Goal: Information Seeking & Learning: Learn about a topic

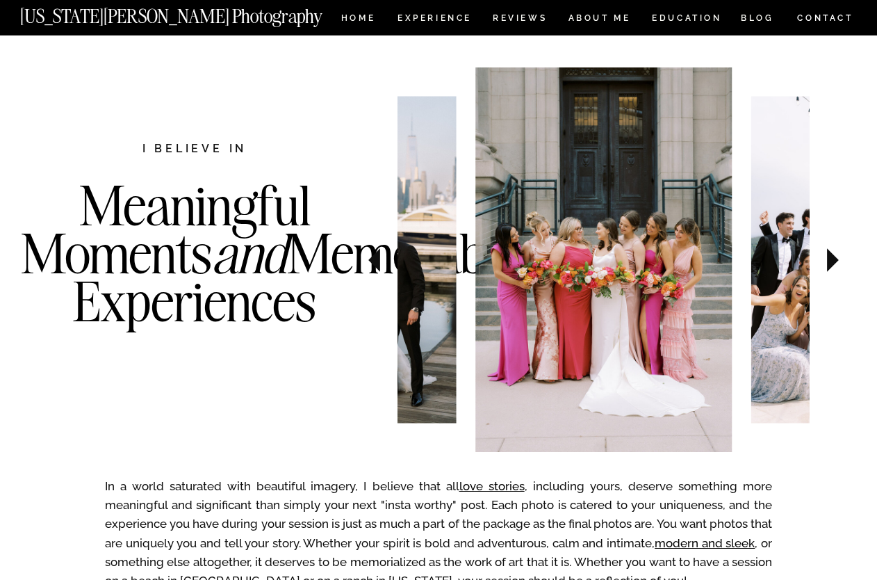
scroll to position [441, 0]
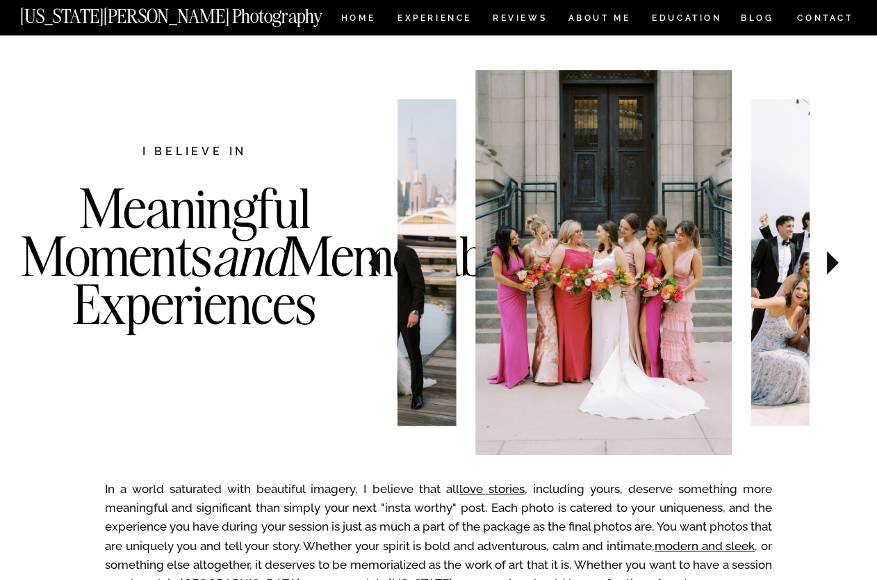
click at [835, 258] on icon at bounding box center [833, 262] width 47 height 49
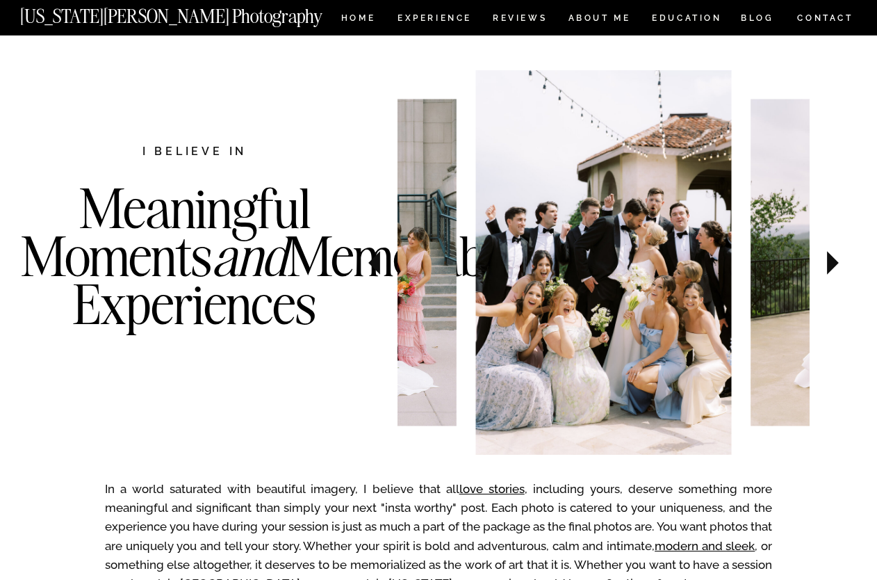
click at [835, 258] on icon at bounding box center [833, 262] width 47 height 49
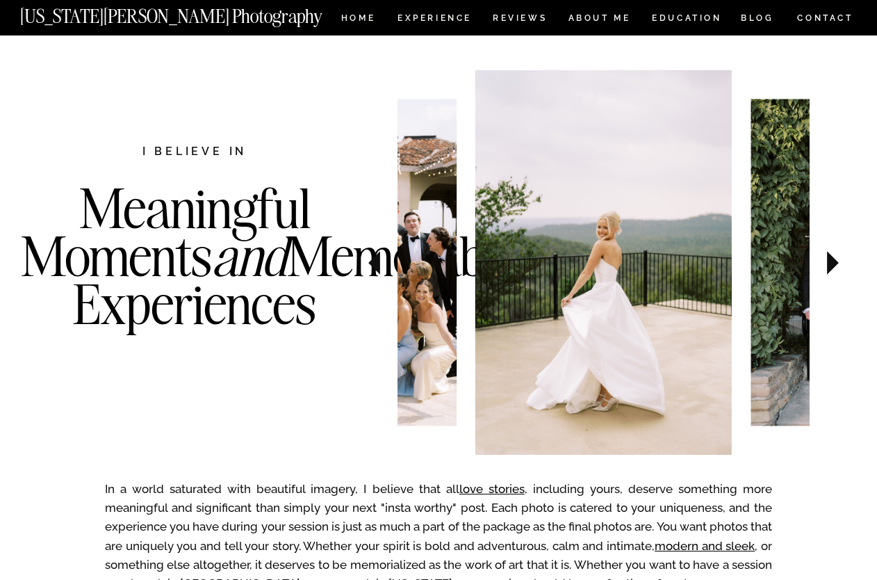
click at [835, 259] on icon at bounding box center [833, 262] width 47 height 49
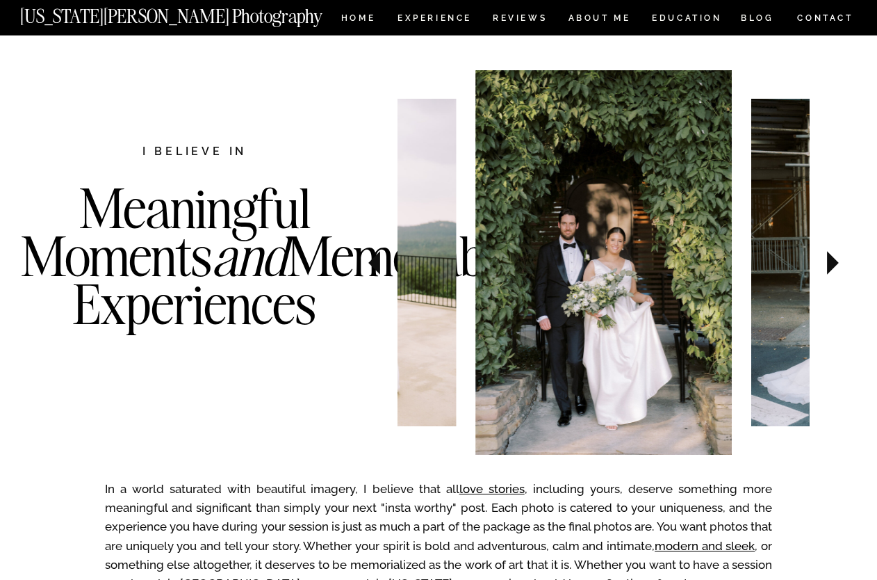
click at [834, 259] on icon at bounding box center [833, 263] width 12 height 24
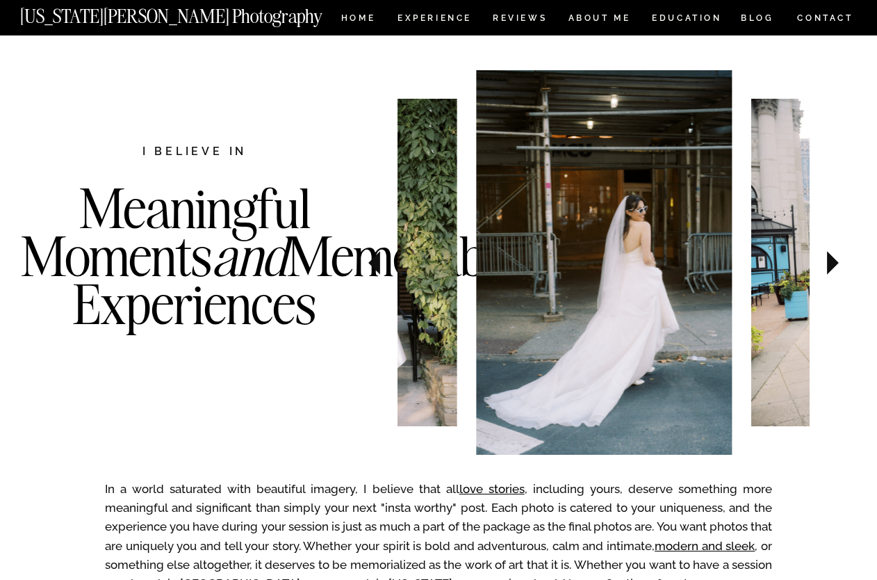
click at [834, 259] on icon at bounding box center [833, 263] width 12 height 24
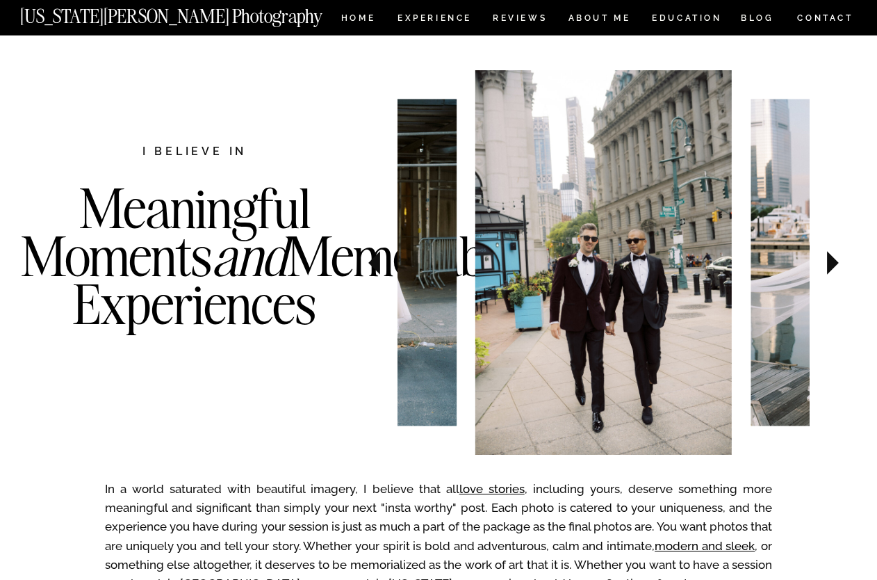
click at [834, 259] on icon at bounding box center [833, 263] width 12 height 24
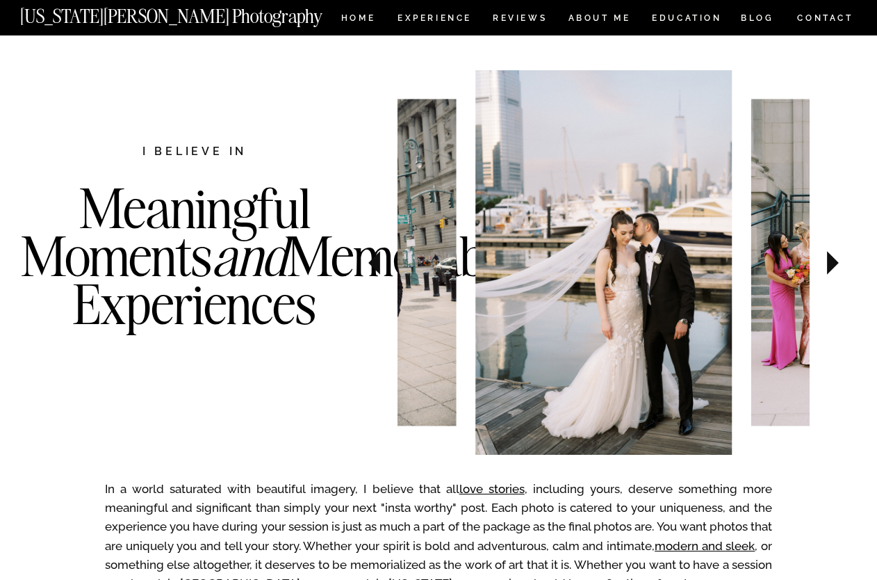
click at [834, 259] on icon at bounding box center [833, 263] width 12 height 24
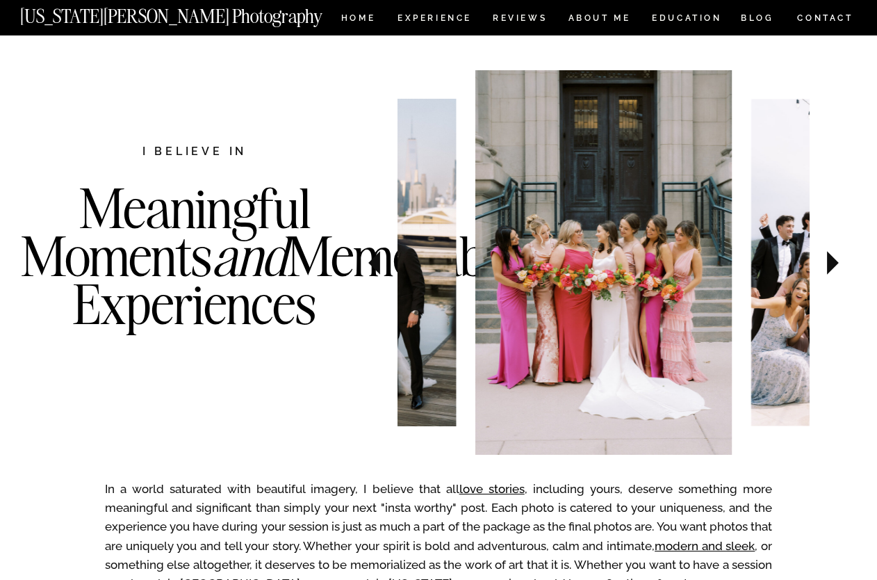
click at [834, 259] on icon at bounding box center [833, 263] width 12 height 24
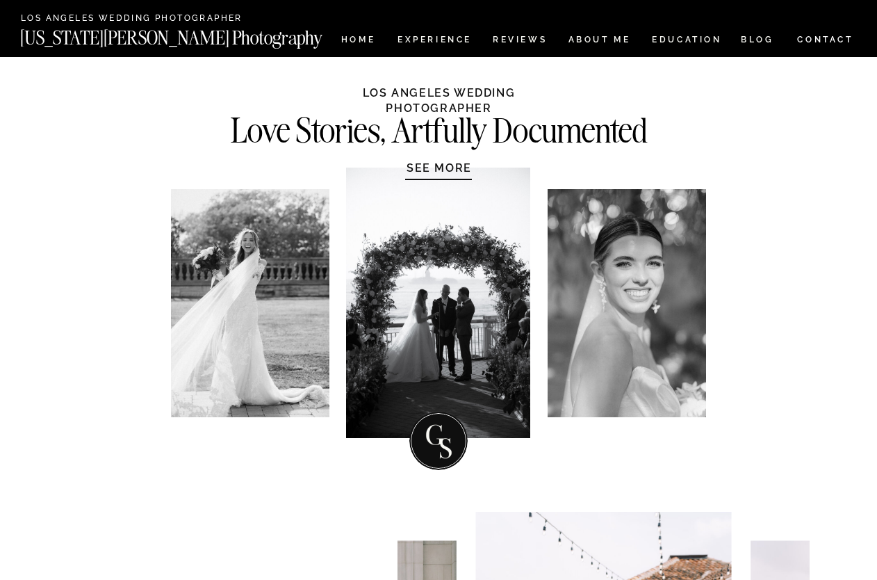
scroll to position [0, 0]
click at [432, 37] on nav "Experience" at bounding box center [434, 41] width 73 height 12
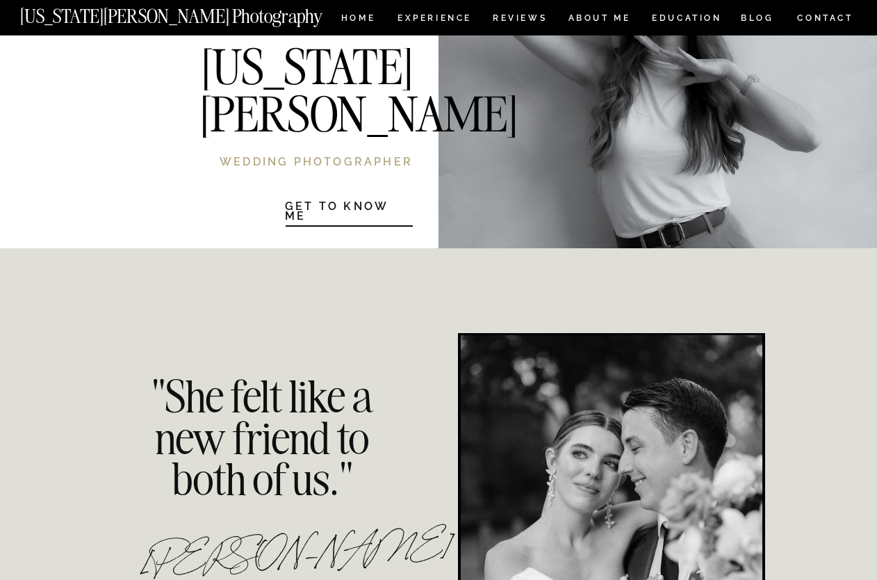
scroll to position [2937, 0]
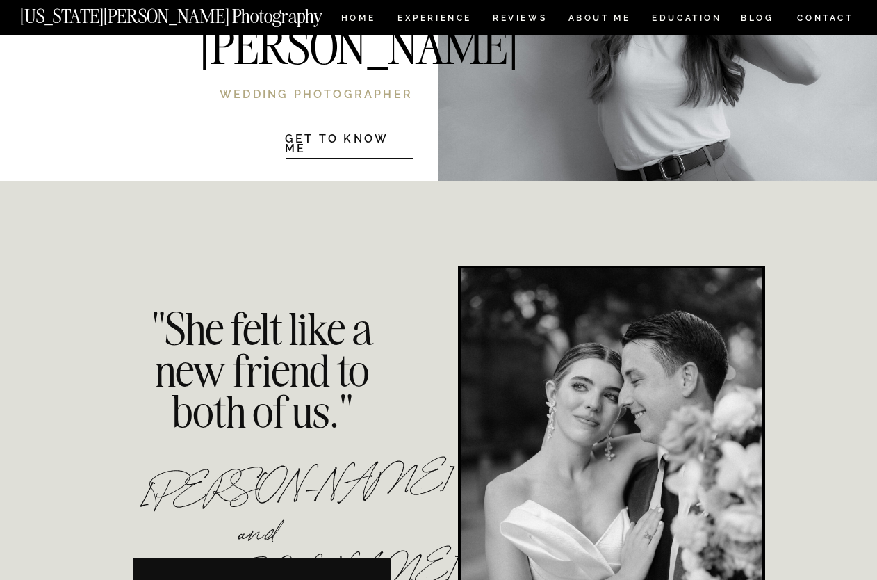
click at [373, 143] on h1 "Get to know Me" at bounding box center [349, 142] width 128 height 17
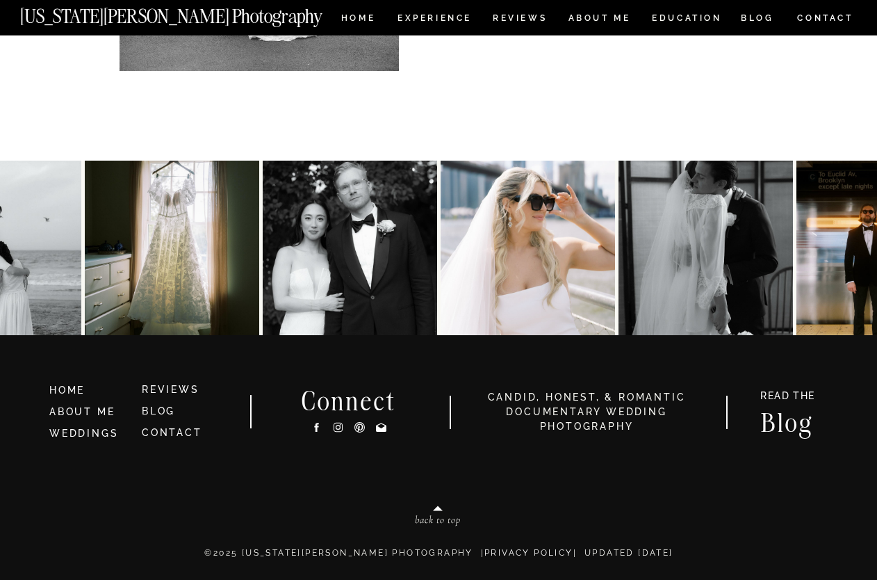
scroll to position [3011, 0]
click at [91, 432] on link "WEDDINGS" at bounding box center [83, 432] width 69 height 11
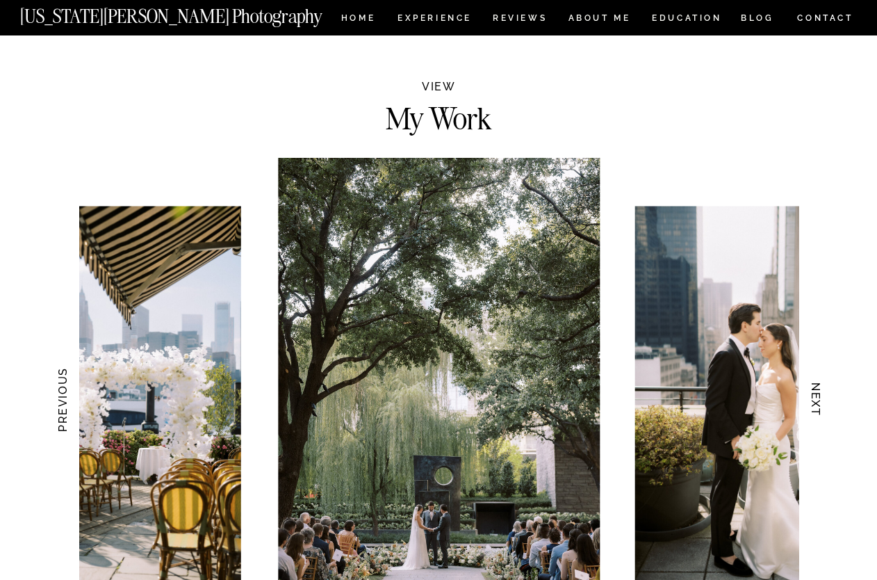
scroll to position [1316, 0]
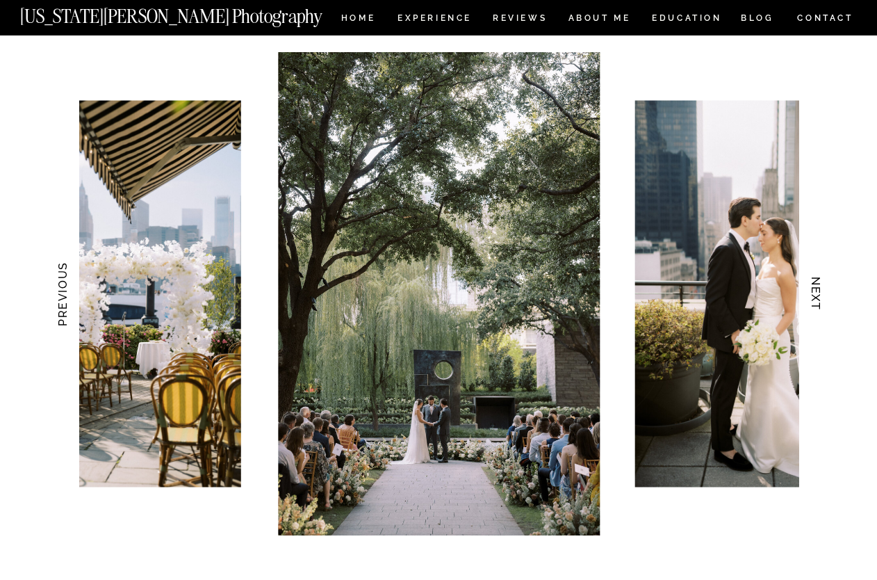
click at [822, 289] on h3 "NEXT" at bounding box center [816, 294] width 15 height 88
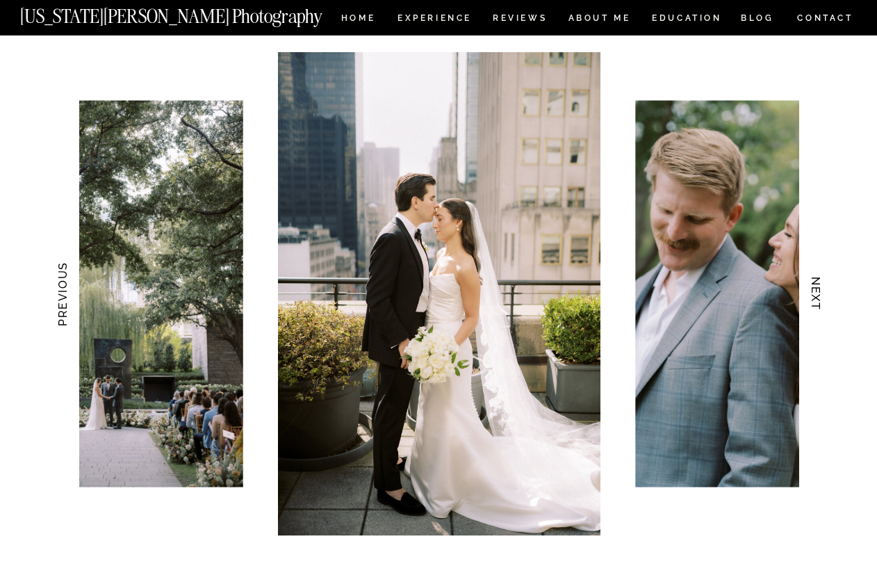
click at [822, 289] on h3 "NEXT" at bounding box center [816, 294] width 15 height 88
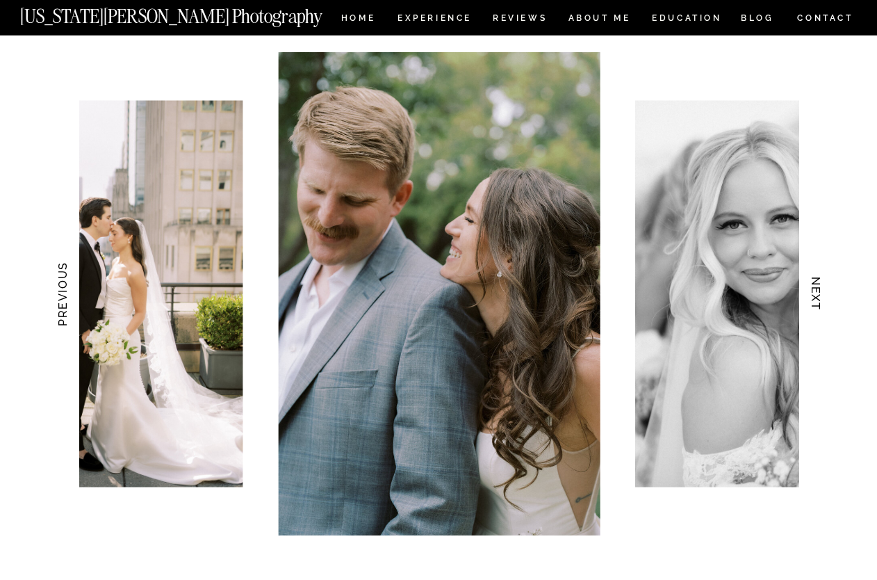
click at [822, 289] on h3 "NEXT" at bounding box center [816, 294] width 15 height 88
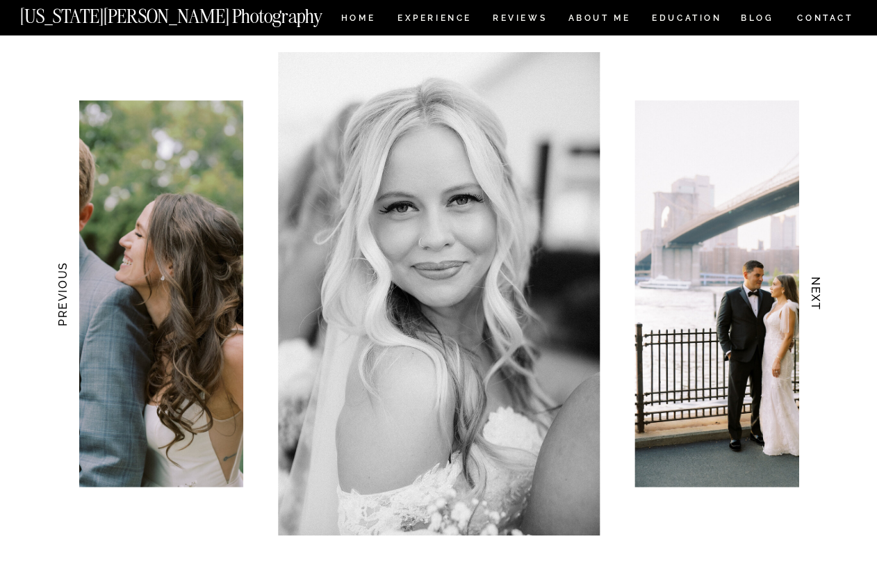
click at [822, 289] on h3 "NEXT" at bounding box center [816, 294] width 15 height 88
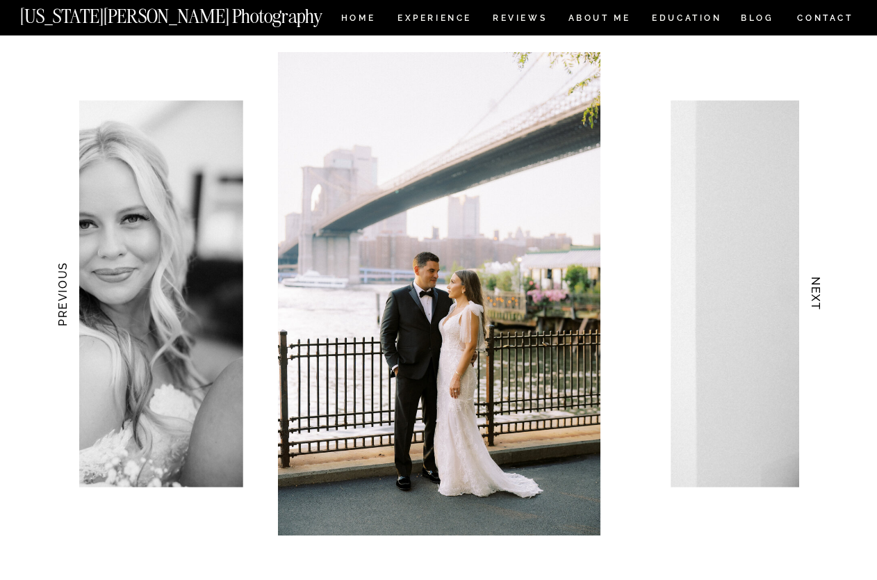
click at [821, 291] on h3 "NEXT" at bounding box center [816, 294] width 15 height 88
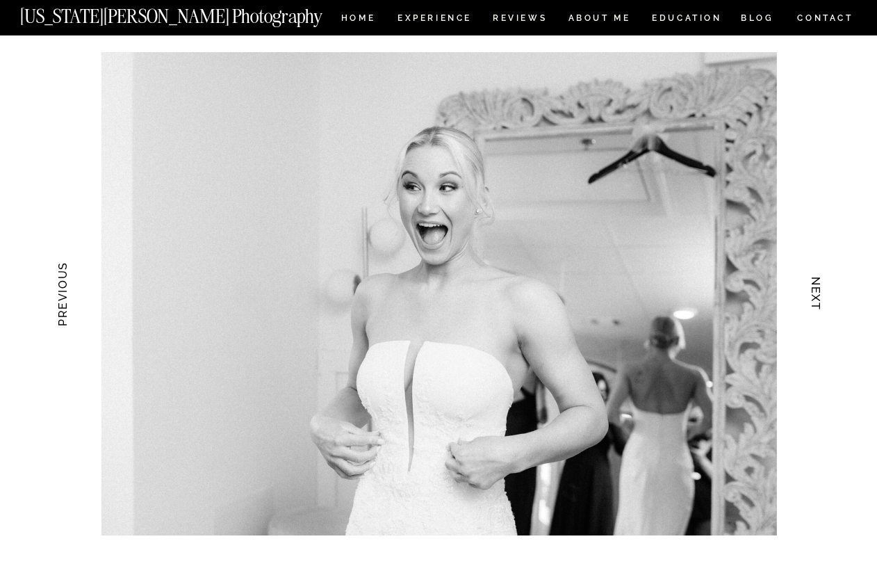
click at [821, 291] on h3 "NEXT" at bounding box center [816, 294] width 15 height 88
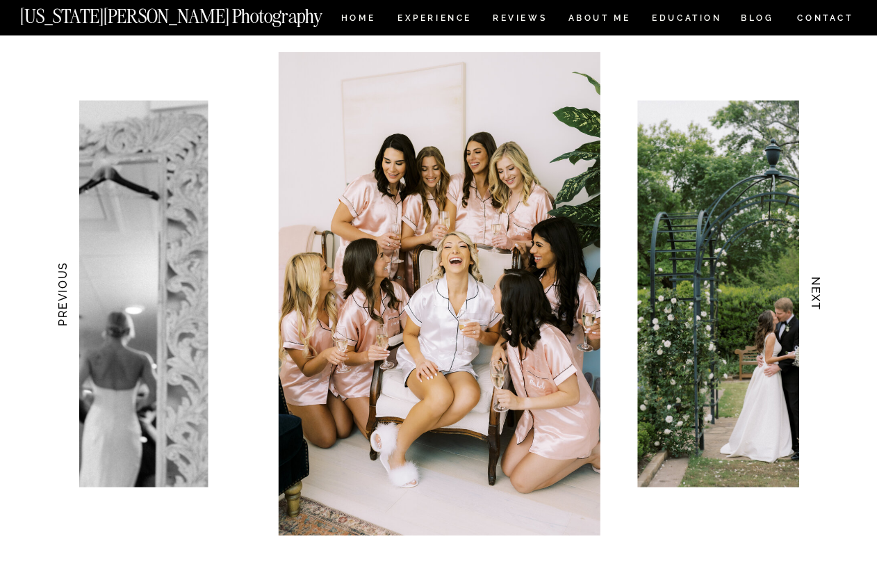
click at [821, 291] on h3 "NEXT" at bounding box center [816, 294] width 15 height 88
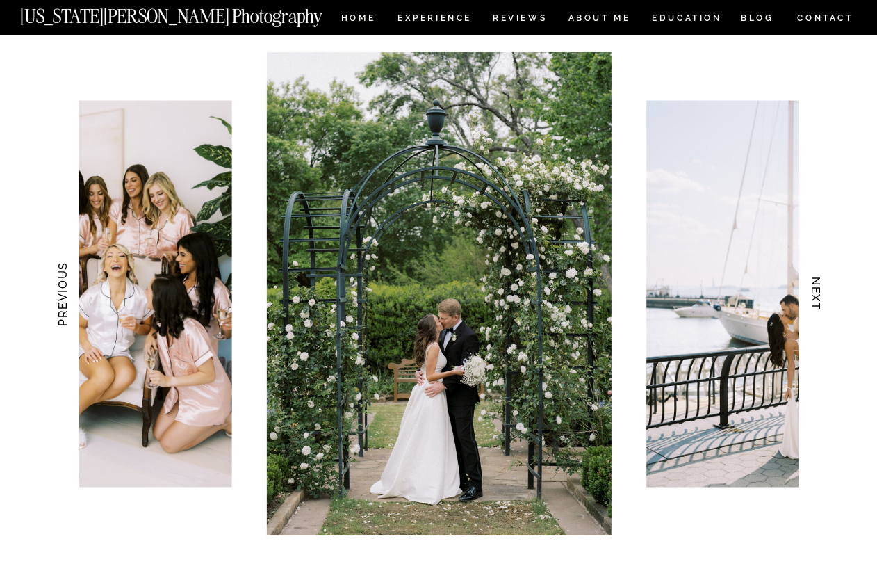
click at [821, 291] on h3 "NEXT" at bounding box center [816, 294] width 15 height 88
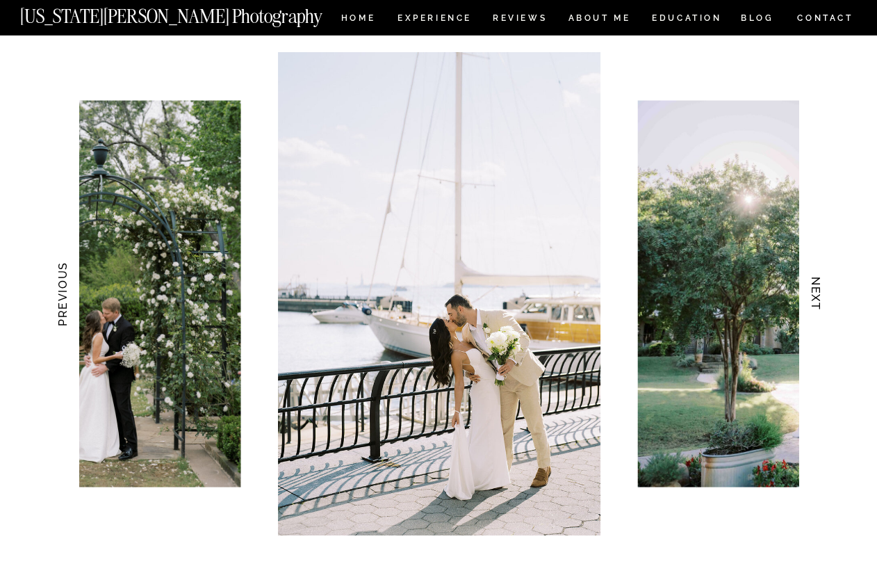
click at [821, 291] on h3 "NEXT" at bounding box center [816, 294] width 15 height 88
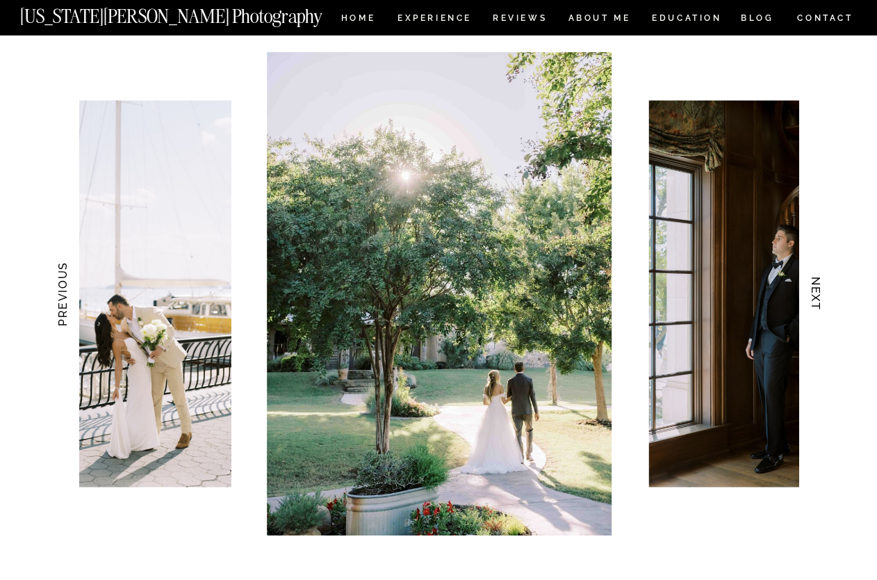
click at [821, 291] on h3 "NEXT" at bounding box center [816, 294] width 15 height 88
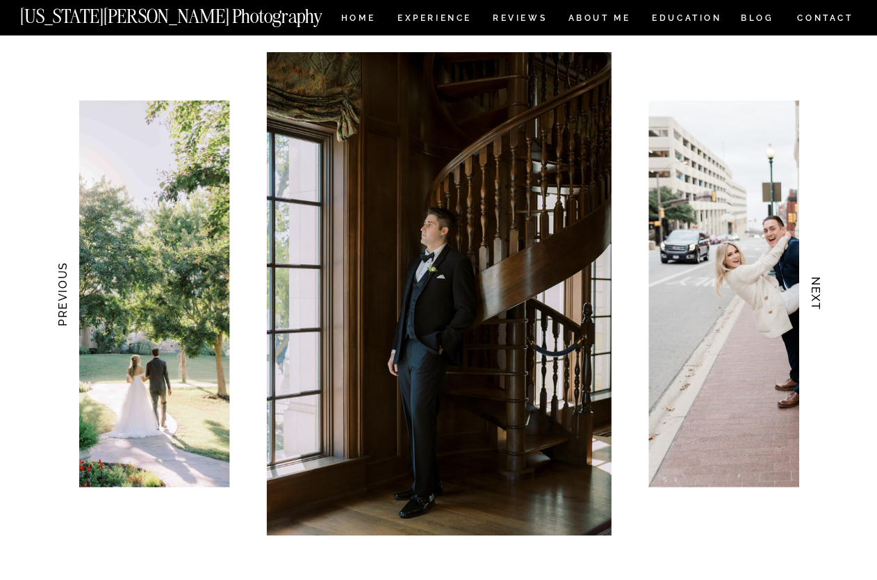
click at [821, 291] on h3 "NEXT" at bounding box center [816, 294] width 15 height 88
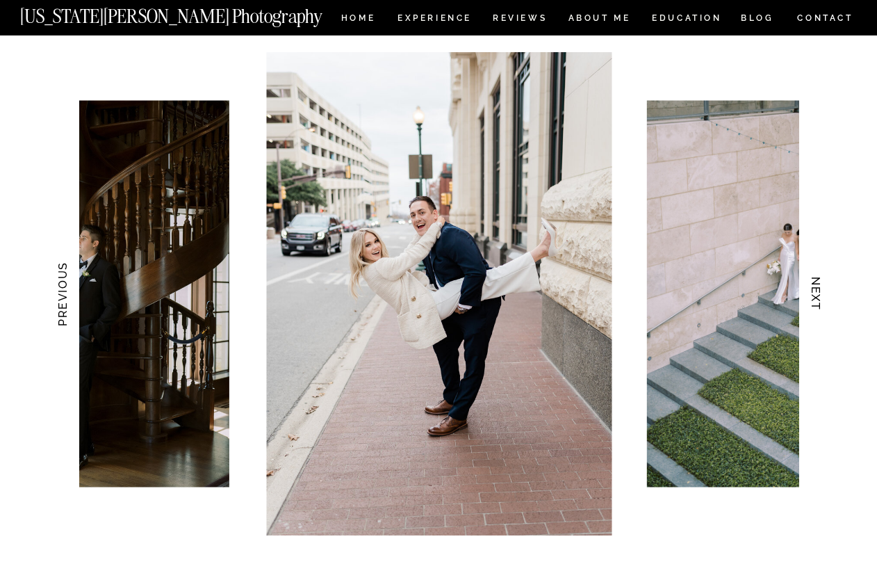
click at [821, 291] on h3 "NEXT" at bounding box center [816, 294] width 15 height 88
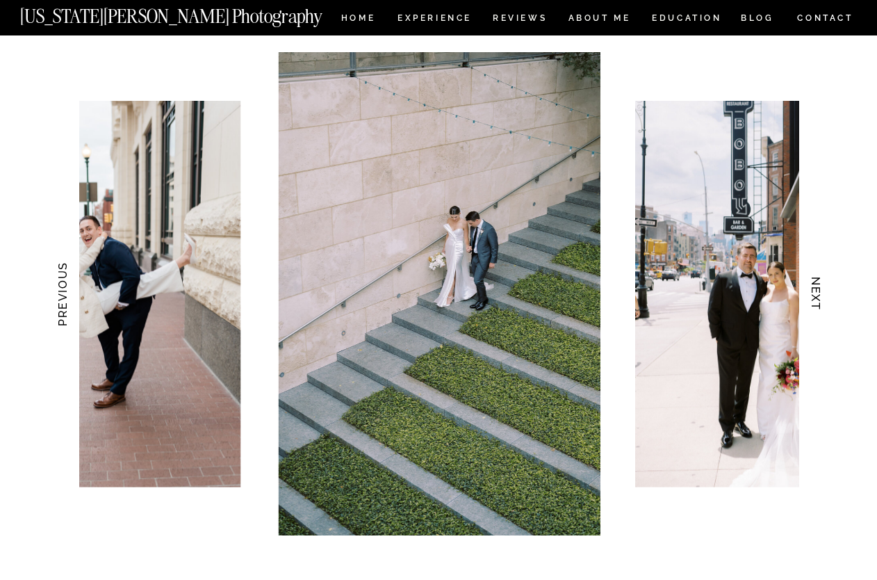
click at [821, 291] on h3 "NEXT" at bounding box center [816, 294] width 15 height 88
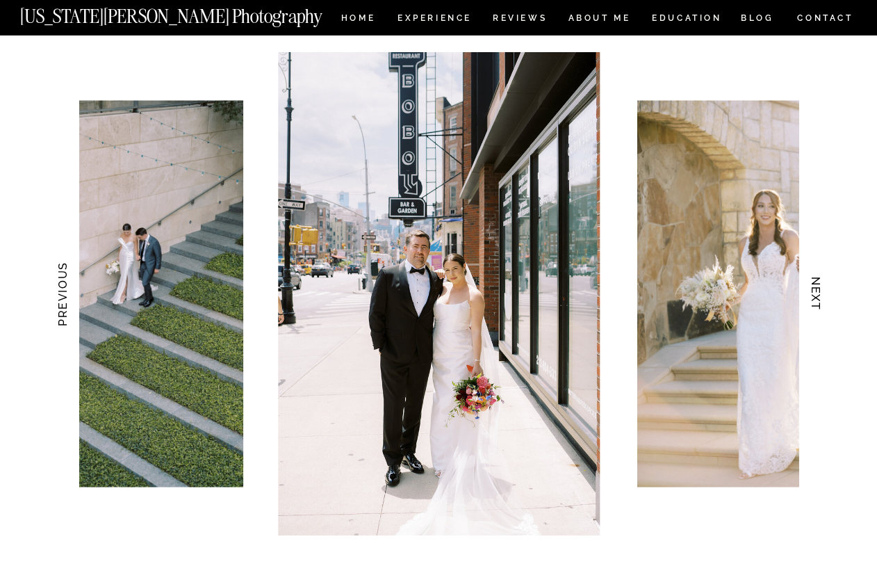
click at [821, 291] on h3 "NEXT" at bounding box center [816, 294] width 15 height 88
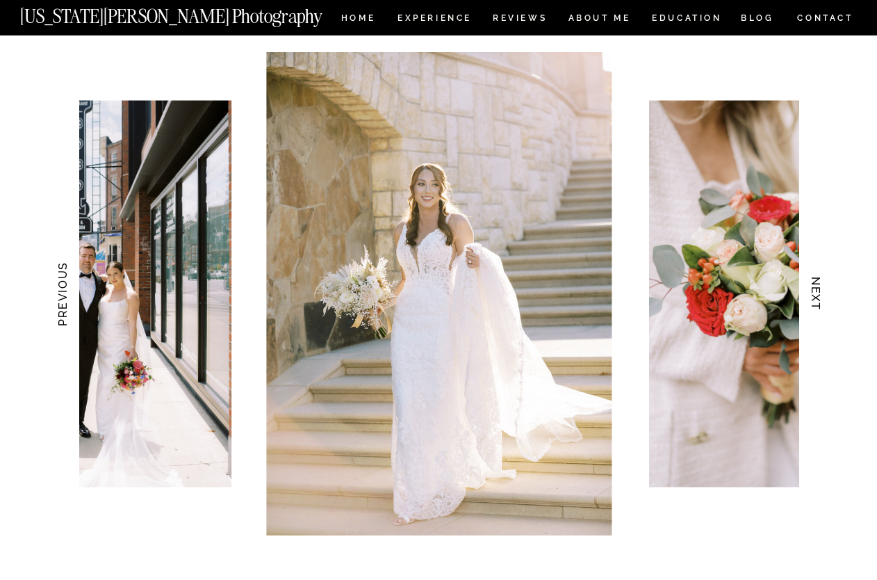
click at [821, 291] on h3 "NEXT" at bounding box center [816, 294] width 15 height 88
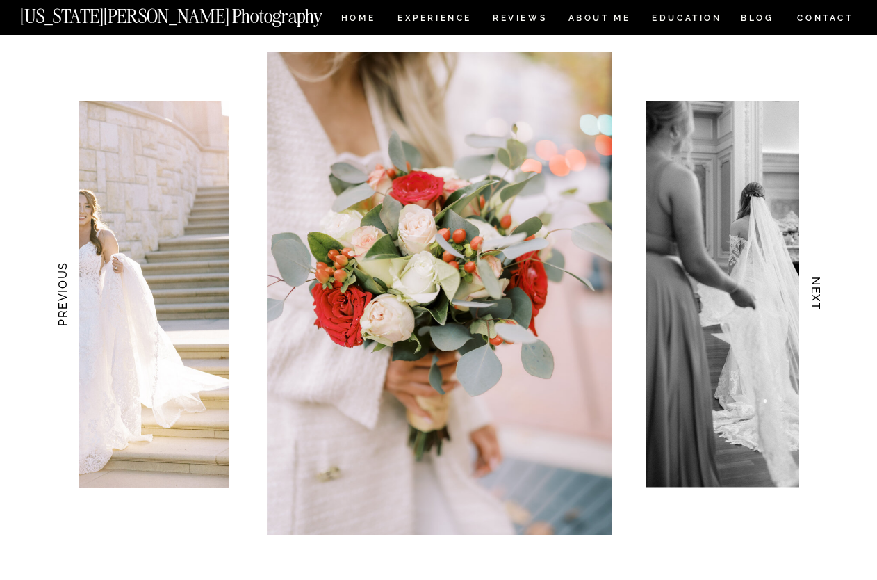
click at [821, 291] on h3 "NEXT" at bounding box center [816, 294] width 15 height 88
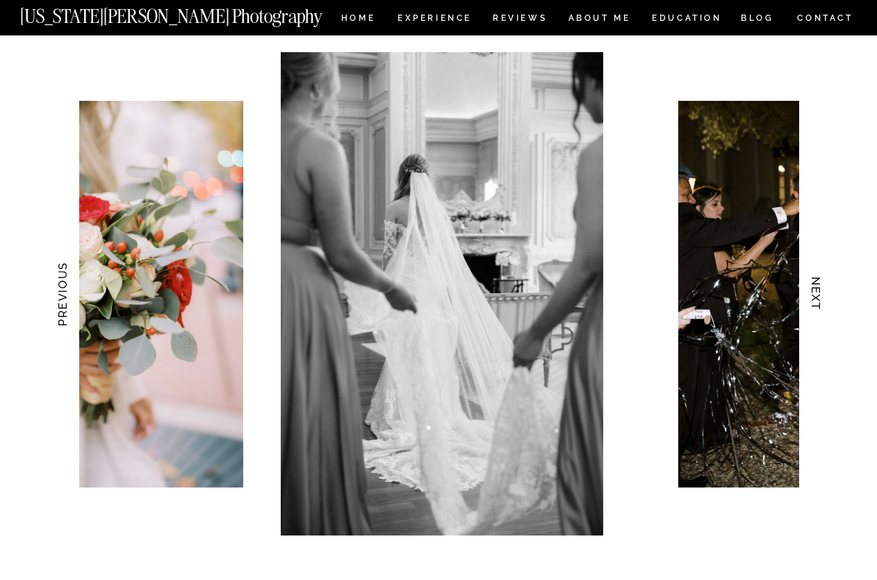
click at [821, 291] on h3 "NEXT" at bounding box center [816, 294] width 15 height 88
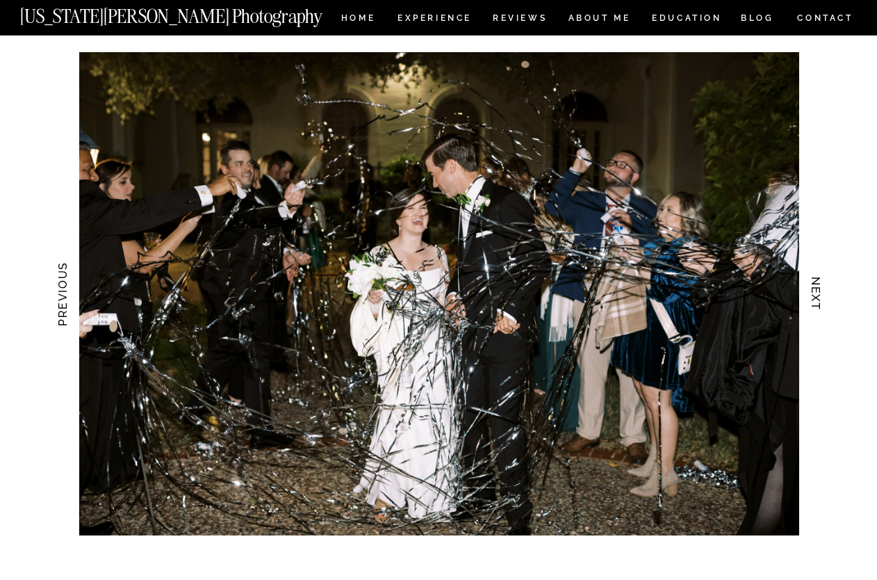
click at [821, 291] on h3 "NEXT" at bounding box center [816, 294] width 15 height 88
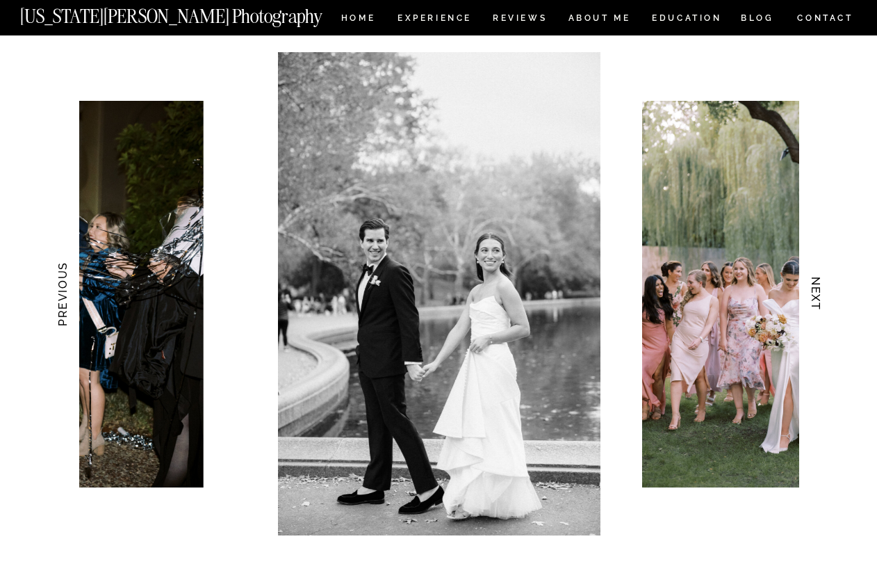
click at [821, 291] on h3 "NEXT" at bounding box center [816, 294] width 15 height 88
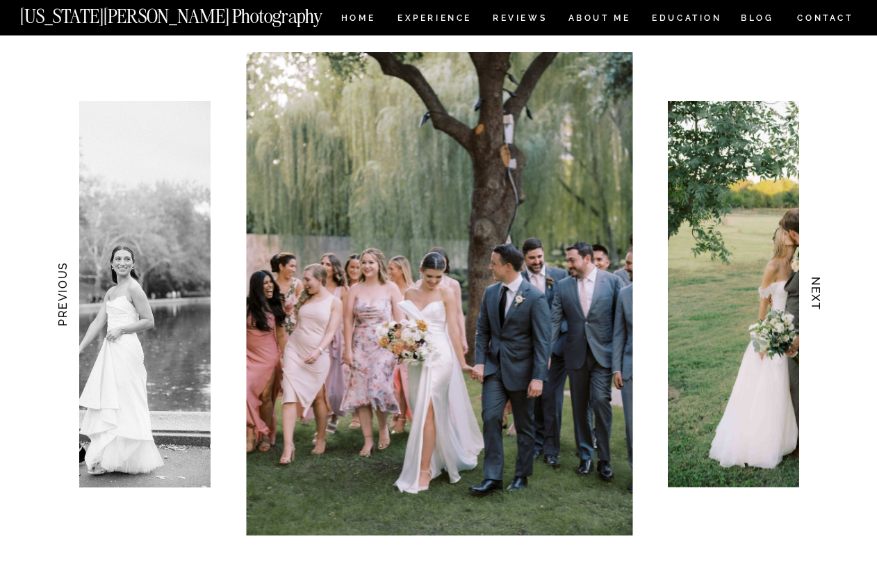
click at [821, 291] on h3 "NEXT" at bounding box center [816, 294] width 15 height 88
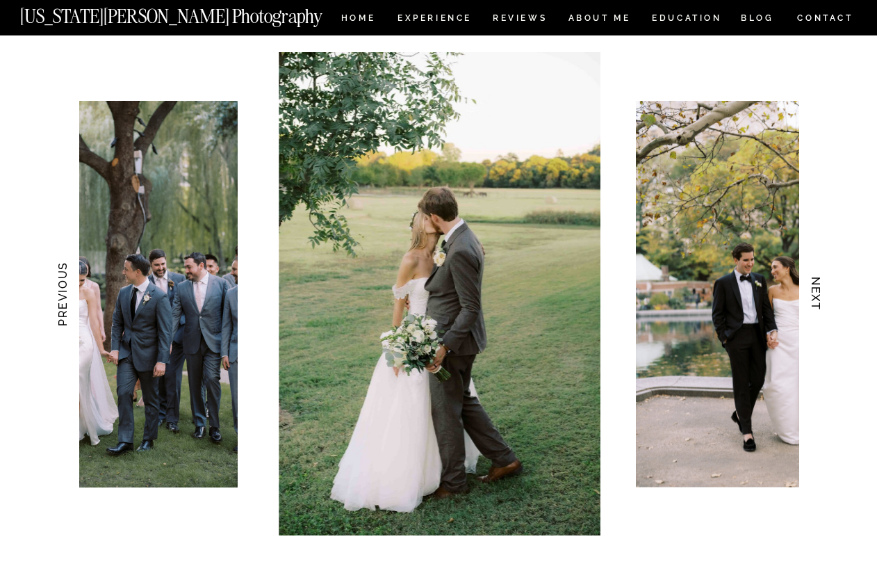
click at [821, 291] on h3 "NEXT" at bounding box center [816, 294] width 15 height 88
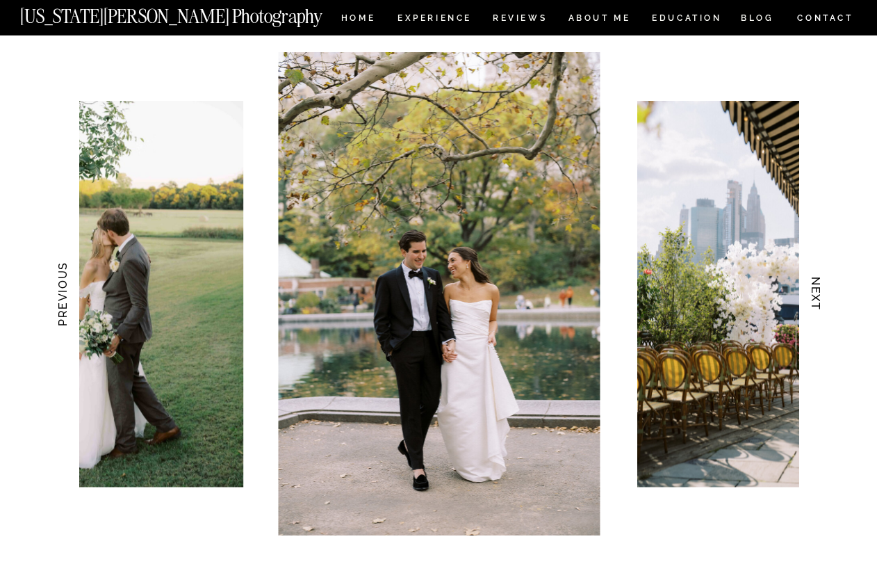
click at [821, 291] on h3 "NEXT" at bounding box center [816, 294] width 15 height 88
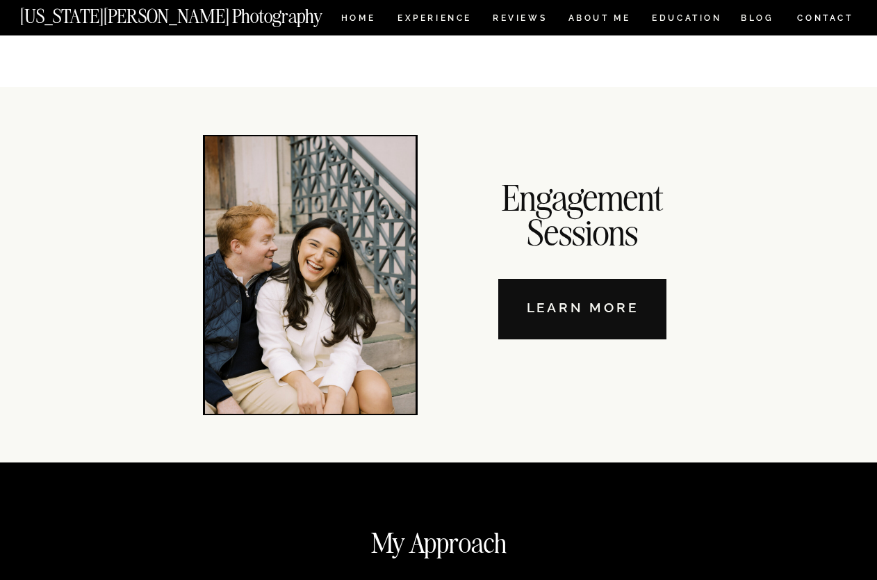
scroll to position [4704, 0]
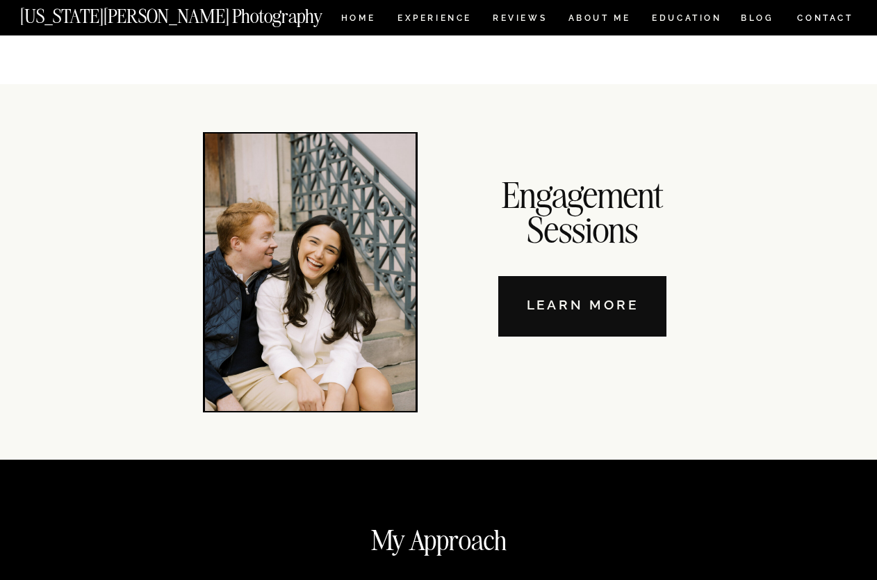
click at [612, 311] on nav "Learn More" at bounding box center [582, 306] width 168 height 60
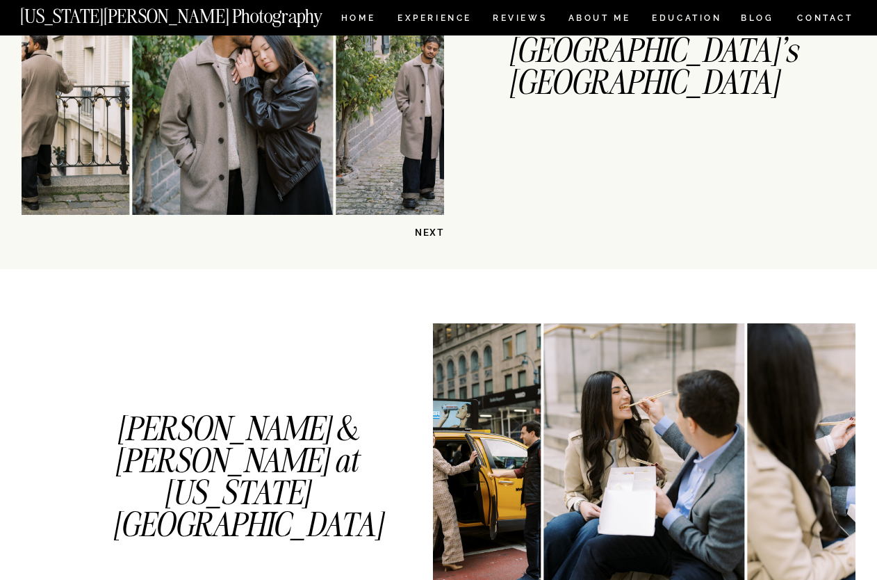
scroll to position [486, 0]
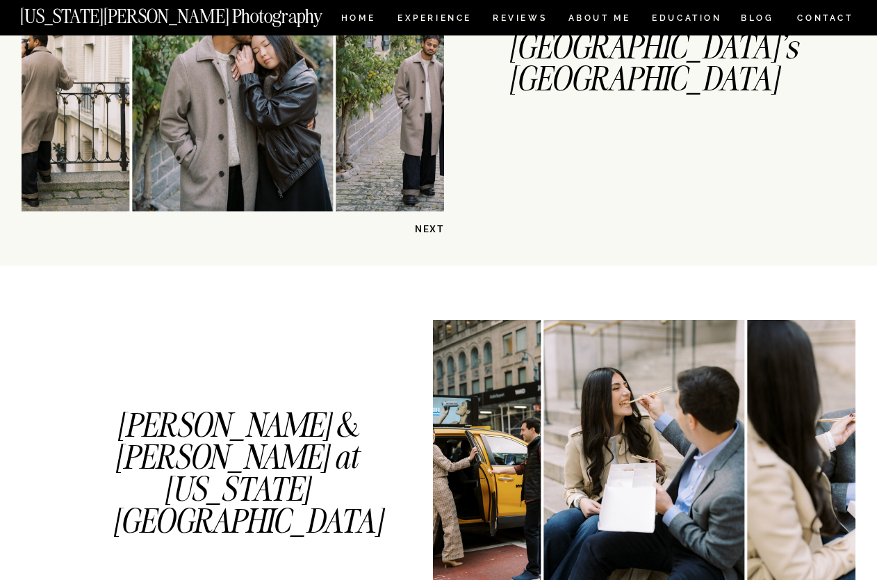
click at [431, 232] on p "NEXT" at bounding box center [409, 228] width 72 height 13
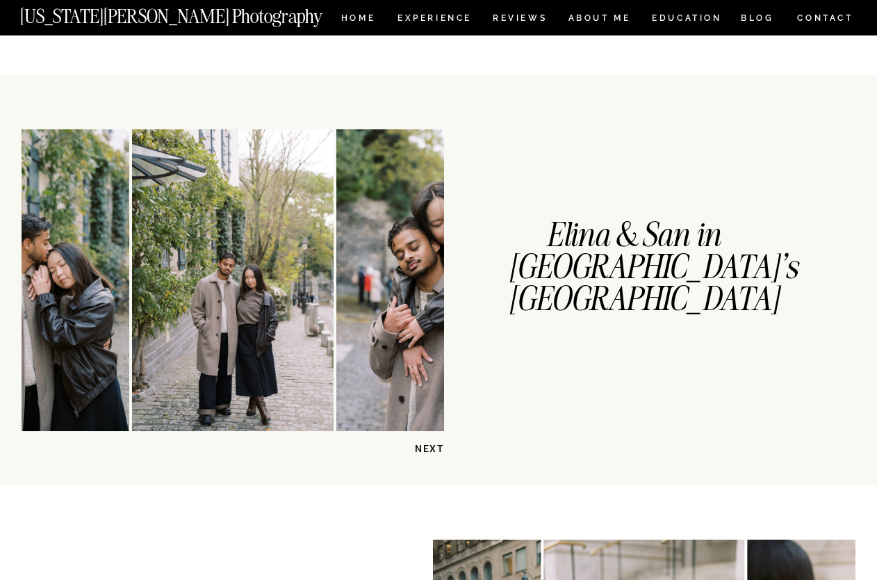
scroll to position [261, 0]
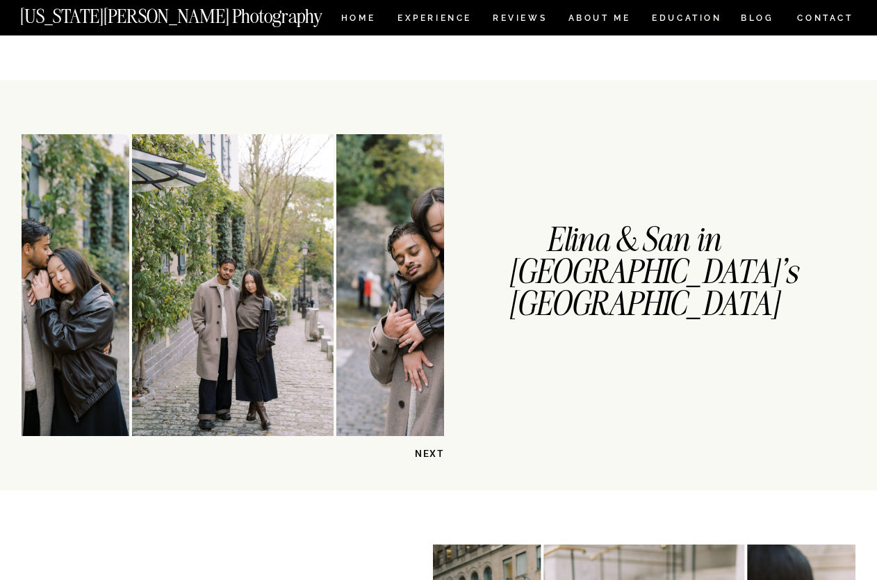
click at [436, 450] on p "NEXT" at bounding box center [409, 453] width 72 height 13
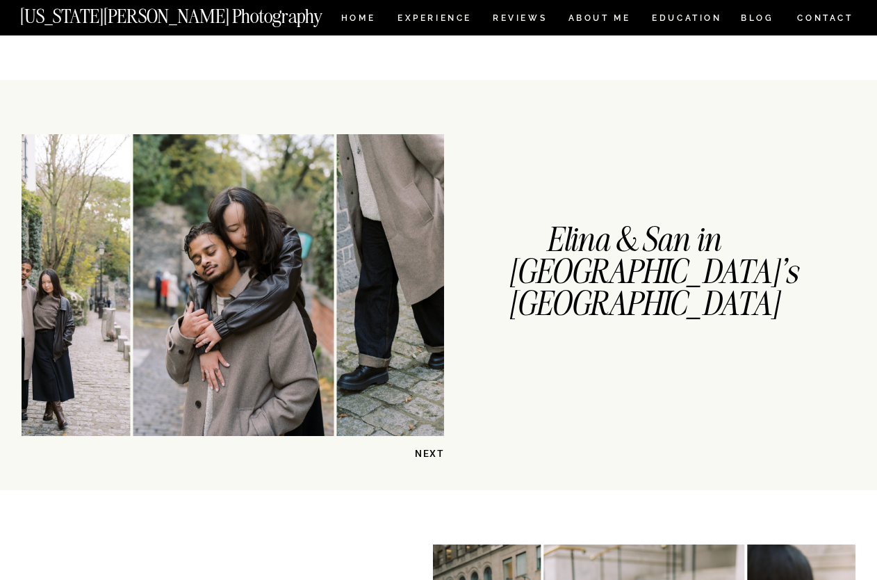
click at [436, 450] on p "NEXT" at bounding box center [409, 453] width 72 height 13
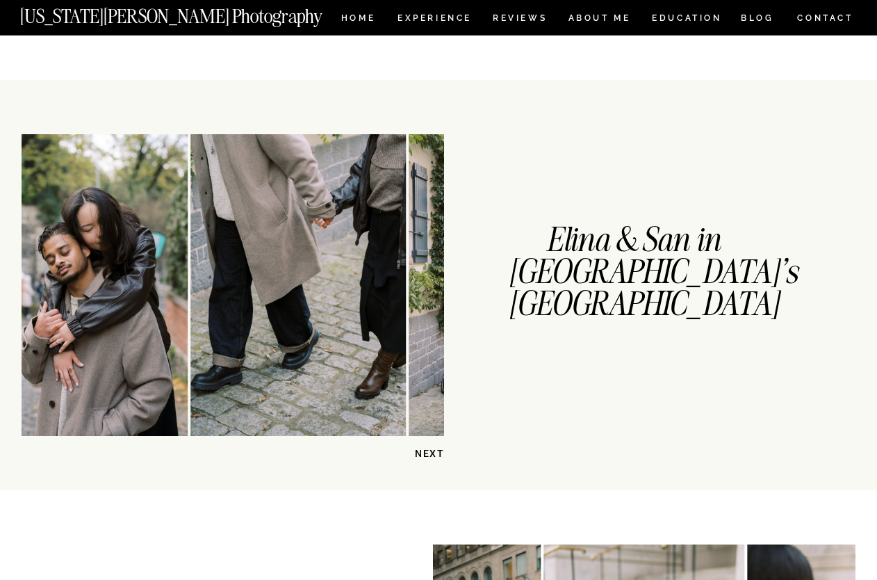
click at [436, 450] on p "NEXT" at bounding box center [409, 453] width 72 height 13
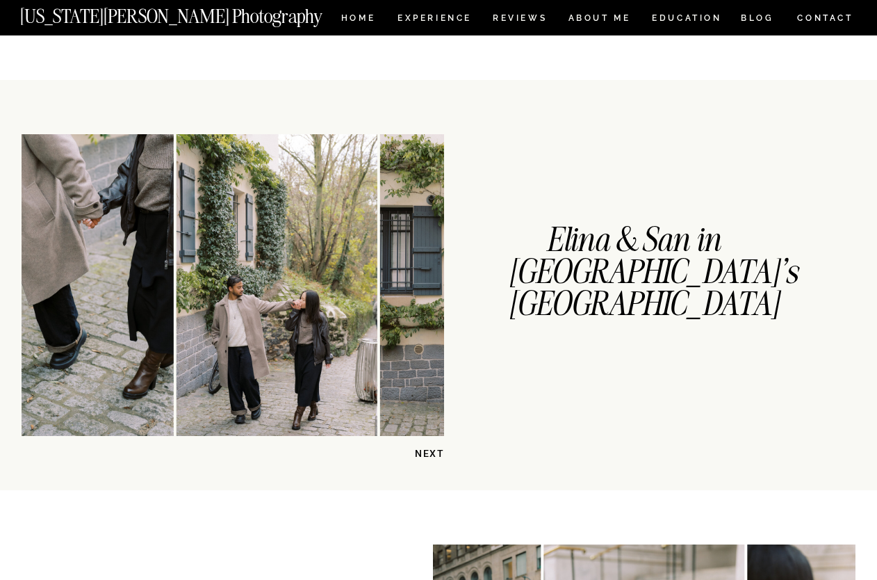
click at [436, 450] on p "NEXT" at bounding box center [409, 453] width 72 height 13
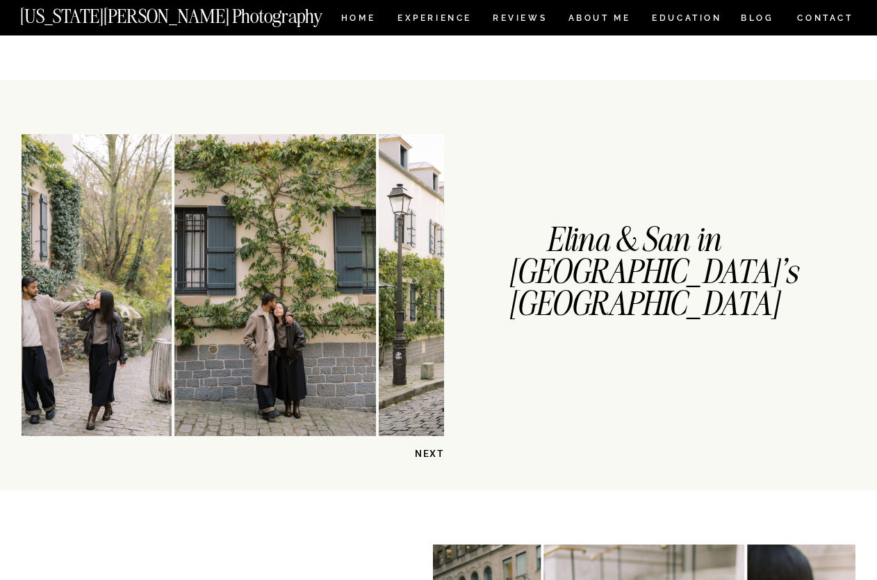
click at [436, 450] on p "NEXT" at bounding box center [409, 453] width 72 height 13
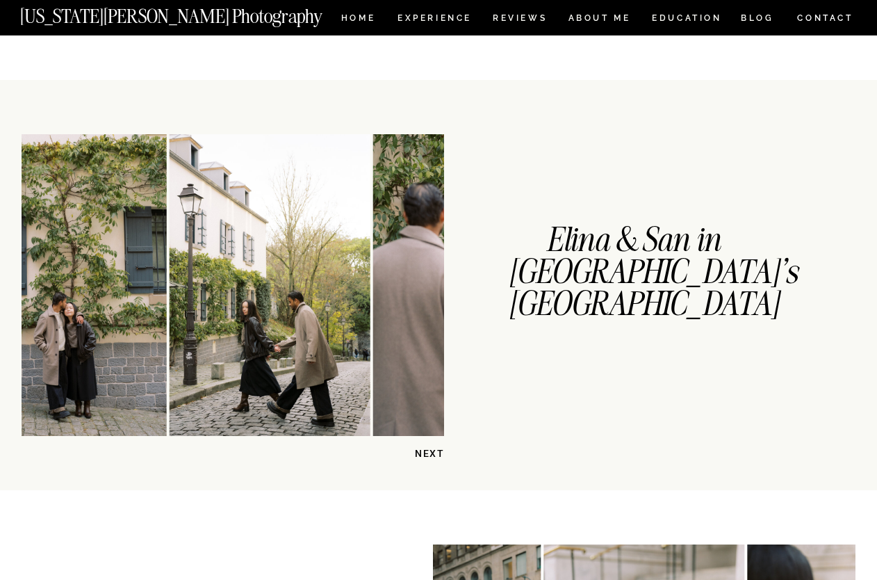
click at [436, 450] on p "NEXT" at bounding box center [409, 453] width 72 height 13
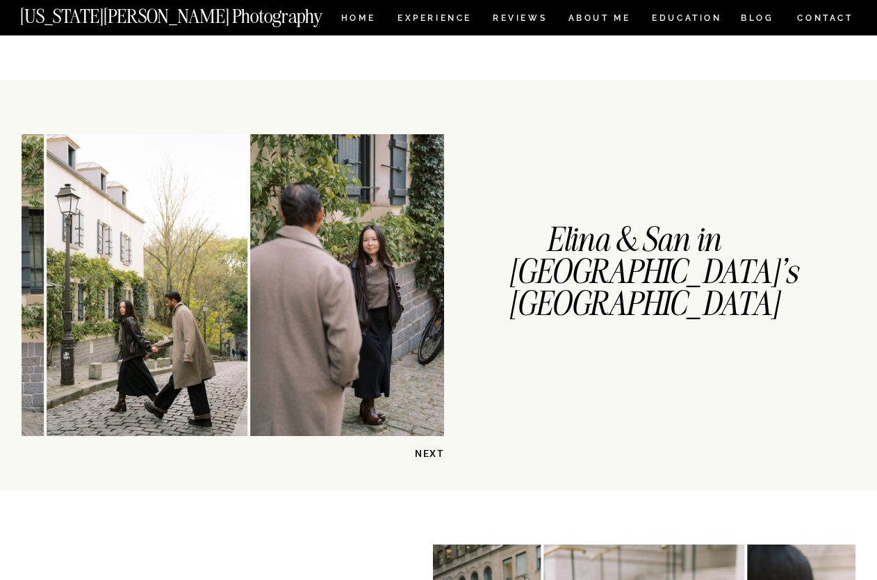
click at [436, 450] on p "NEXT" at bounding box center [409, 453] width 72 height 13
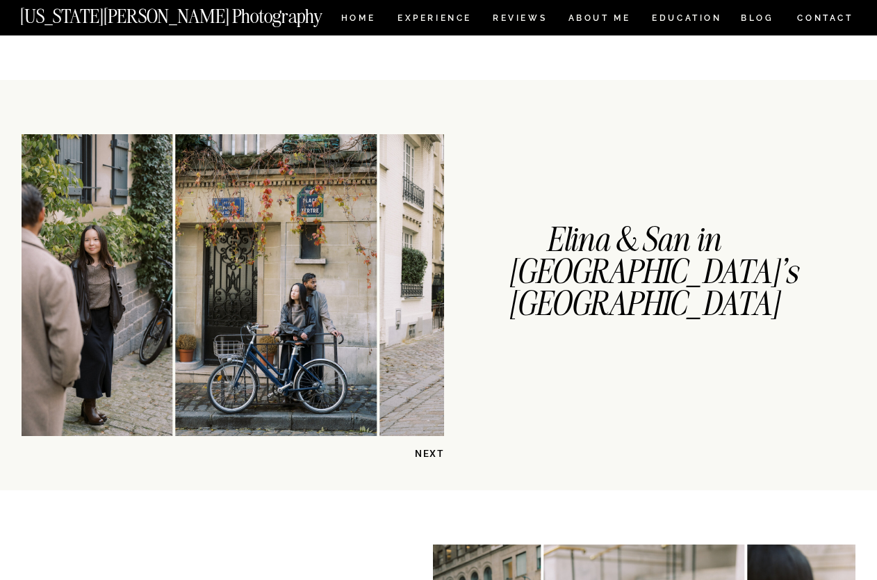
click at [436, 450] on p "NEXT" at bounding box center [409, 453] width 72 height 13
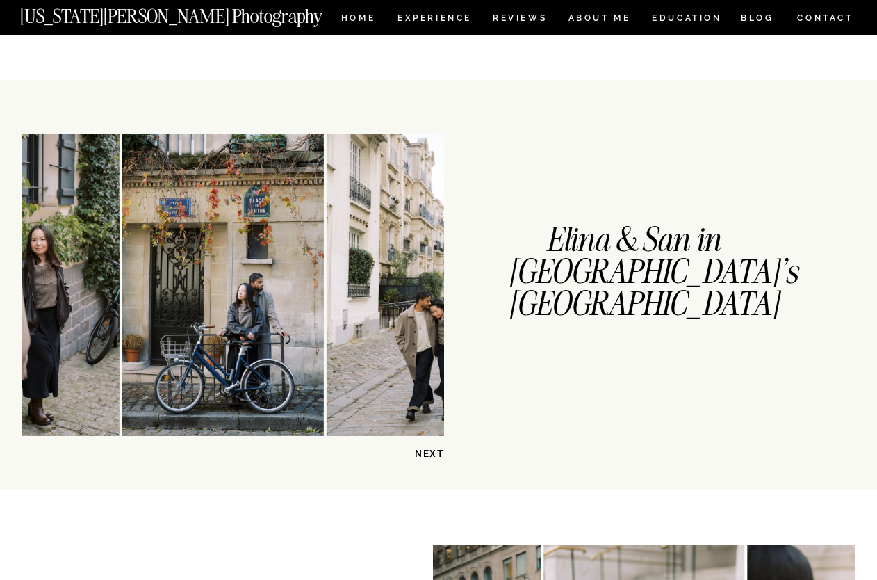
click at [436, 450] on p "NEXT" at bounding box center [409, 453] width 72 height 13
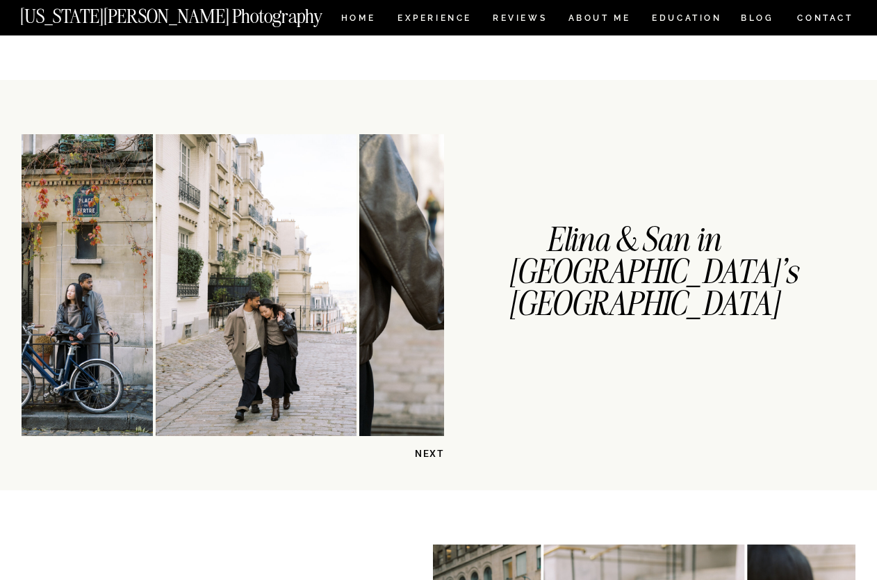
click at [436, 450] on p "NEXT" at bounding box center [409, 453] width 72 height 13
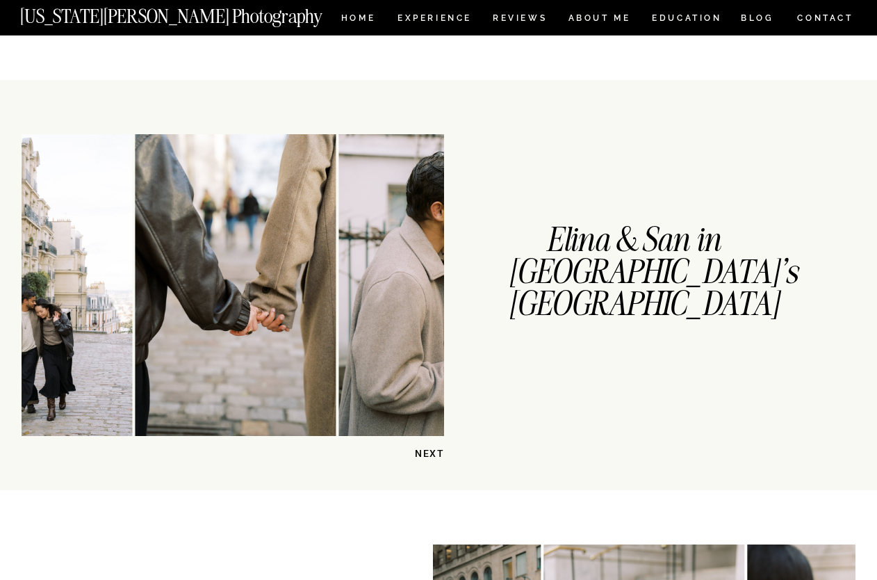
click at [436, 450] on p "NEXT" at bounding box center [409, 453] width 72 height 13
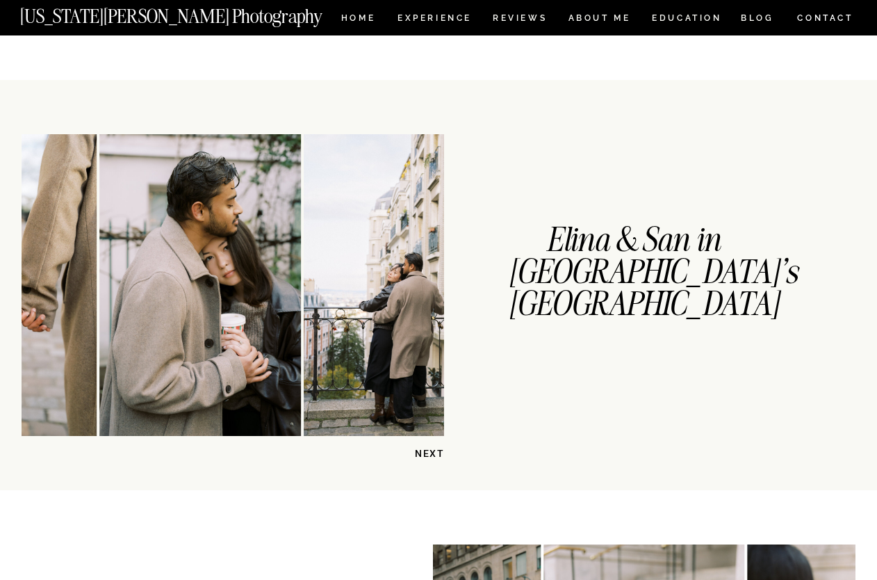
click at [436, 450] on p "NEXT" at bounding box center [409, 453] width 72 height 13
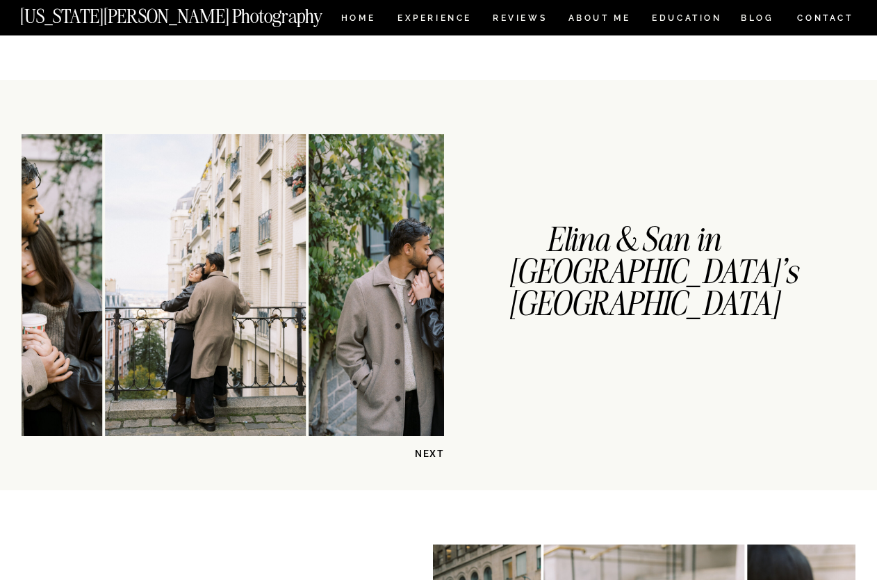
click at [436, 450] on p "NEXT" at bounding box center [409, 453] width 72 height 13
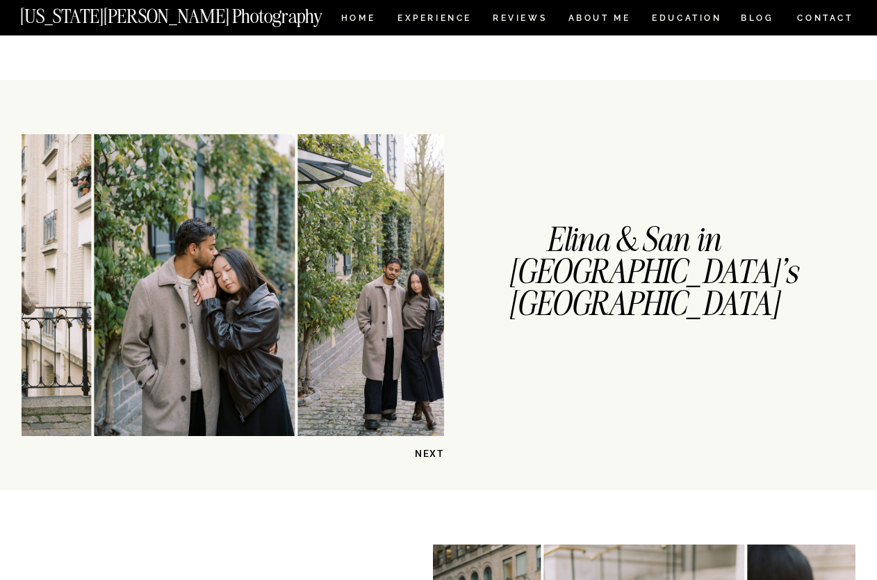
click at [436, 450] on p "NEXT" at bounding box center [409, 453] width 72 height 13
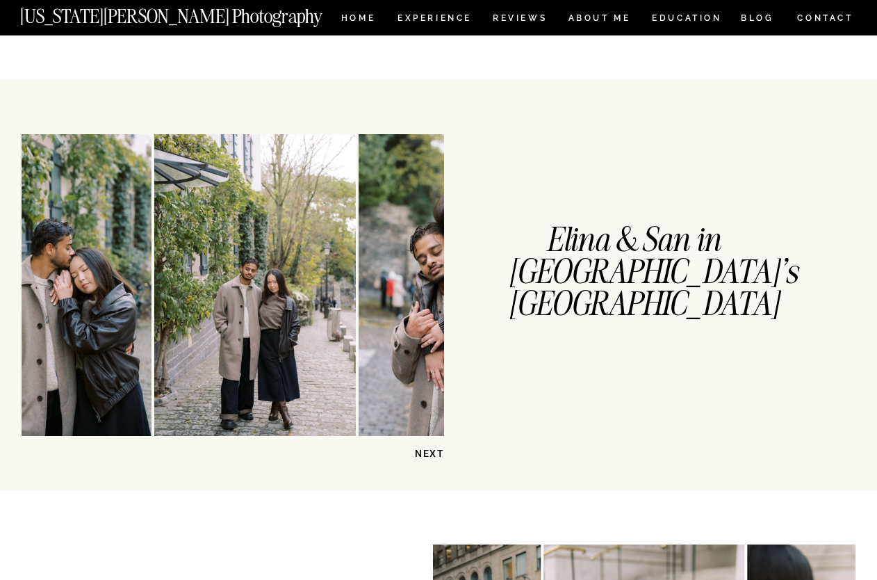
click at [436, 450] on p "NEXT" at bounding box center [409, 453] width 72 height 13
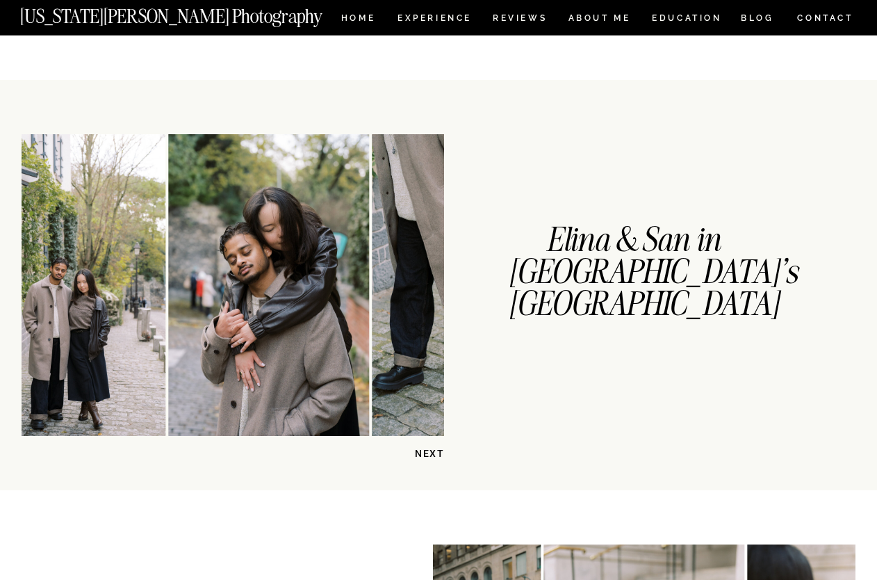
click at [436, 450] on p "NEXT" at bounding box center [409, 453] width 72 height 13
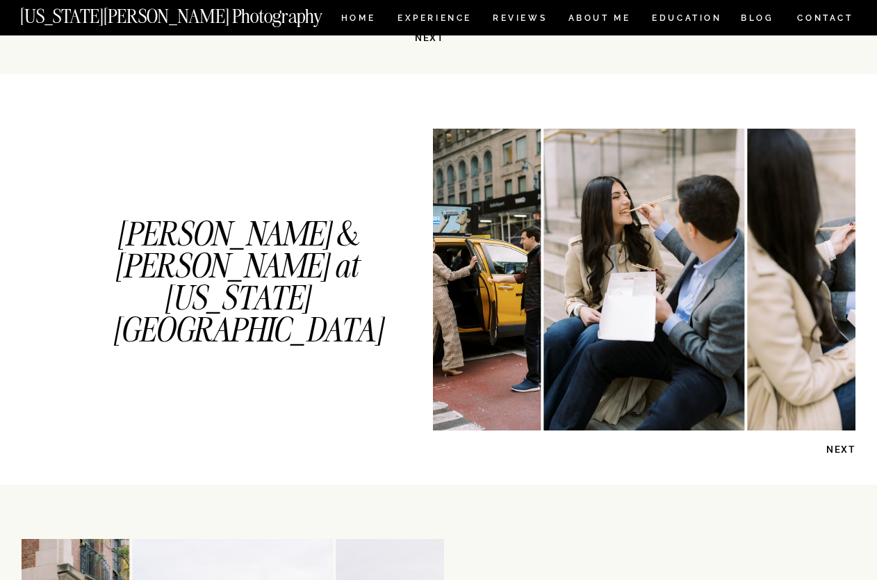
scroll to position [676, 0]
click at [842, 446] on p "NEXT" at bounding box center [820, 449] width 72 height 13
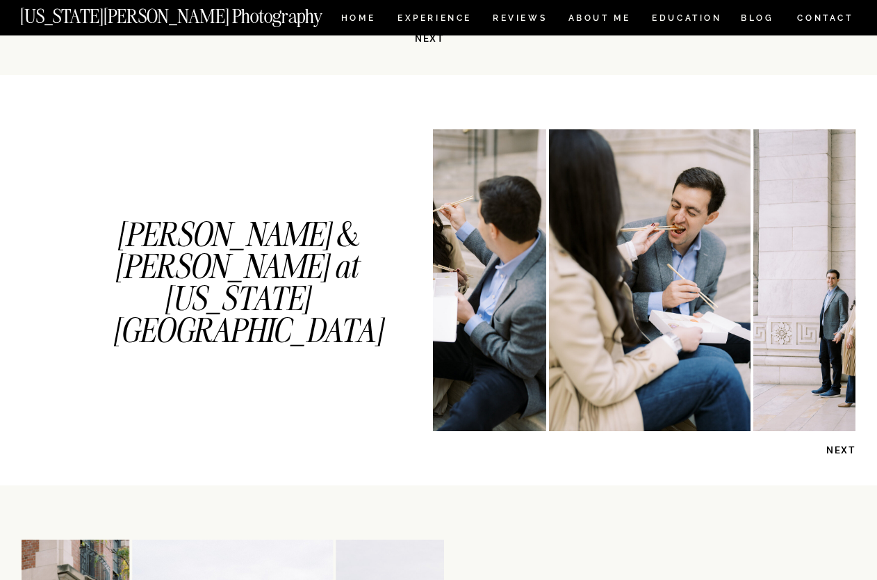
click at [842, 446] on p "NEXT" at bounding box center [820, 449] width 72 height 13
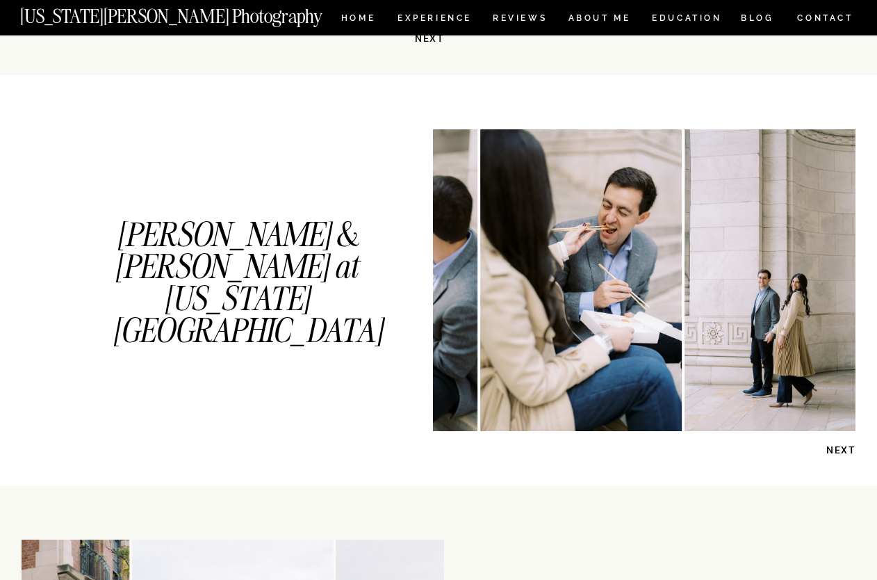
click at [842, 446] on p "NEXT" at bounding box center [820, 449] width 72 height 13
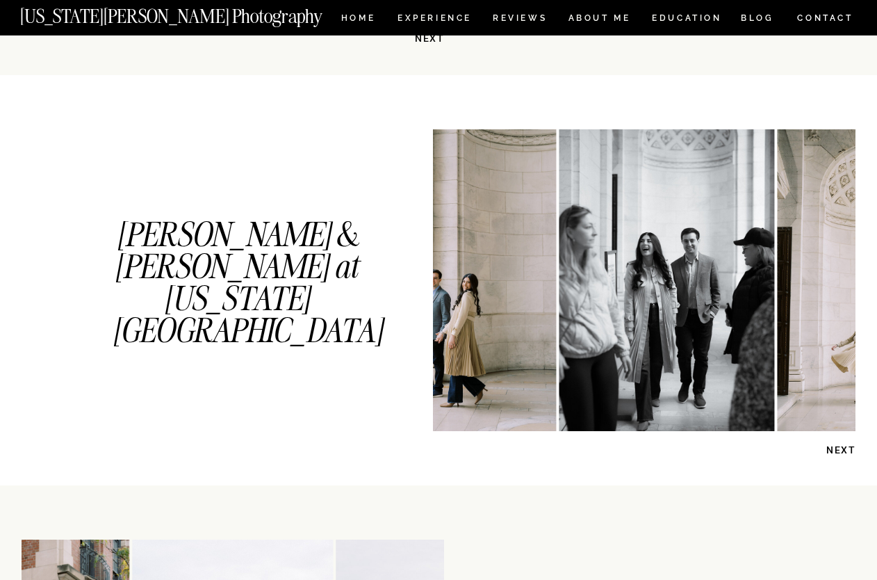
click at [842, 446] on p "NEXT" at bounding box center [820, 449] width 72 height 13
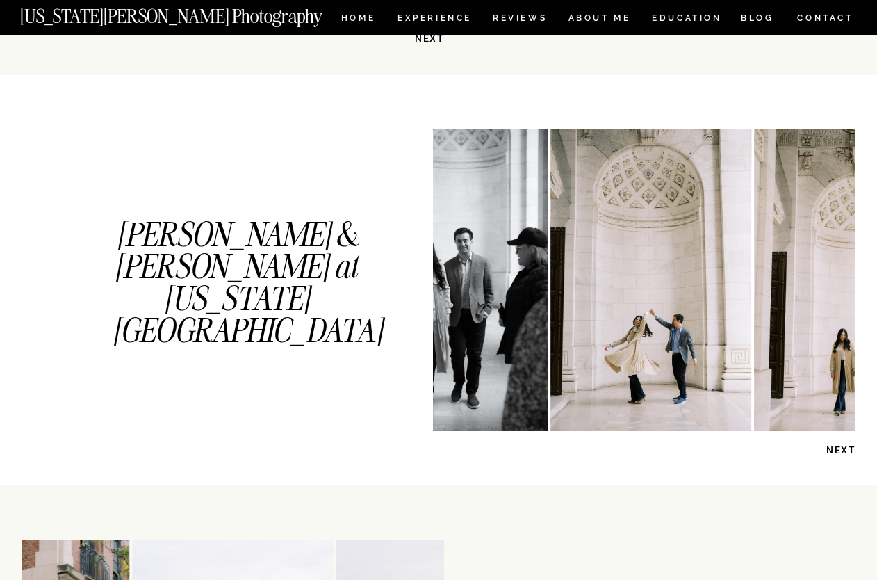
click at [842, 446] on p "NEXT" at bounding box center [820, 449] width 72 height 13
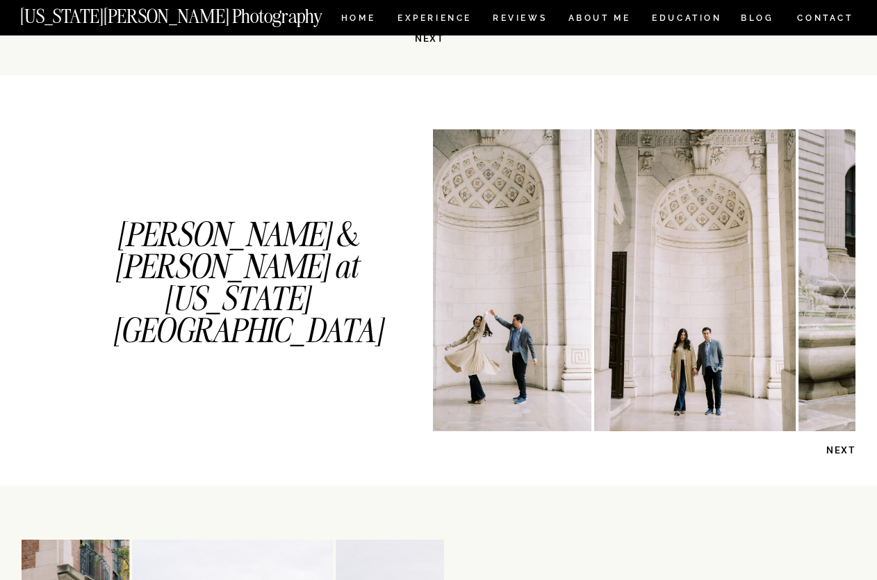
click at [842, 446] on p "NEXT" at bounding box center [820, 449] width 72 height 13
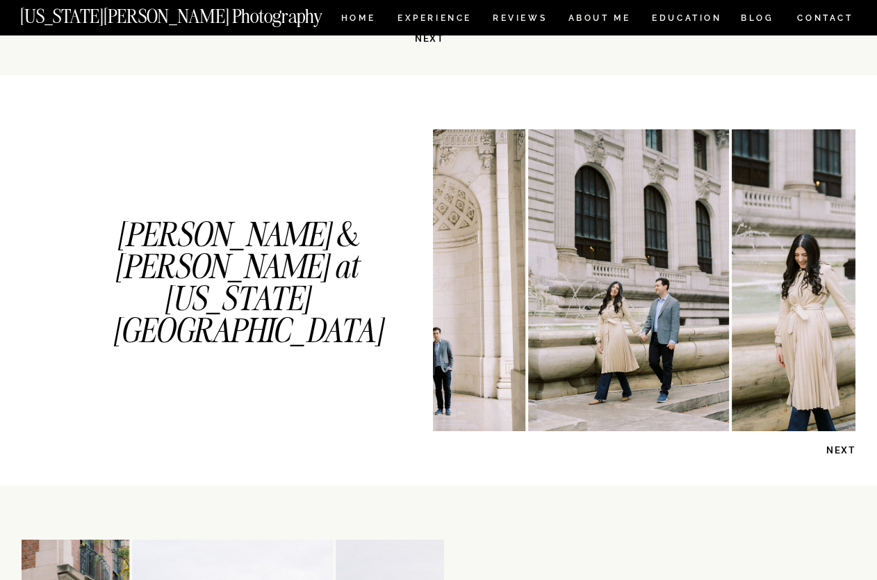
click at [842, 446] on p "NEXT" at bounding box center [820, 449] width 72 height 13
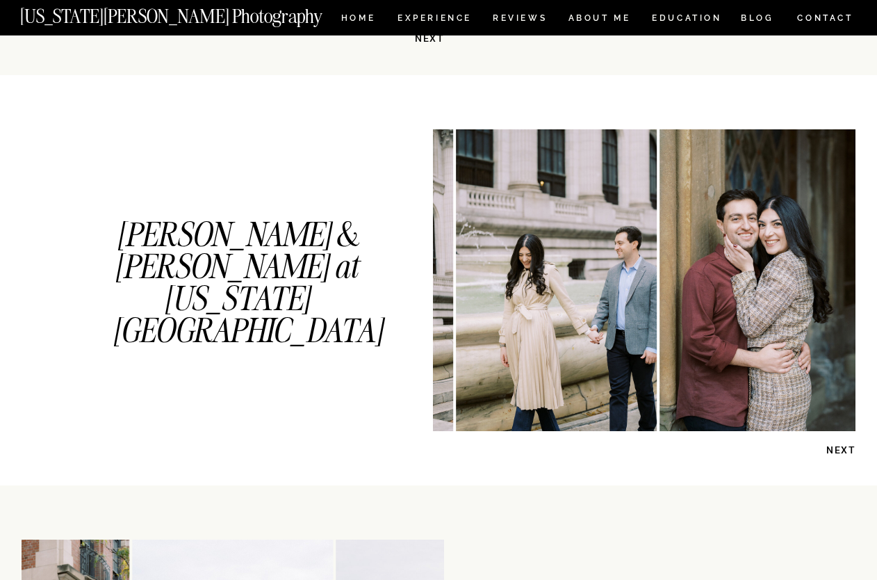
click at [842, 446] on p "NEXT" at bounding box center [820, 449] width 72 height 13
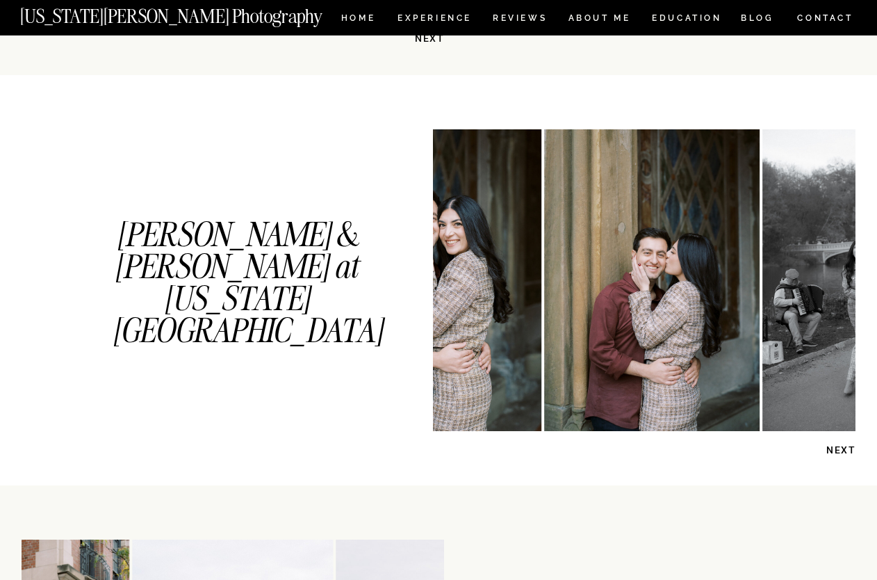
click at [842, 446] on p "NEXT" at bounding box center [820, 449] width 72 height 13
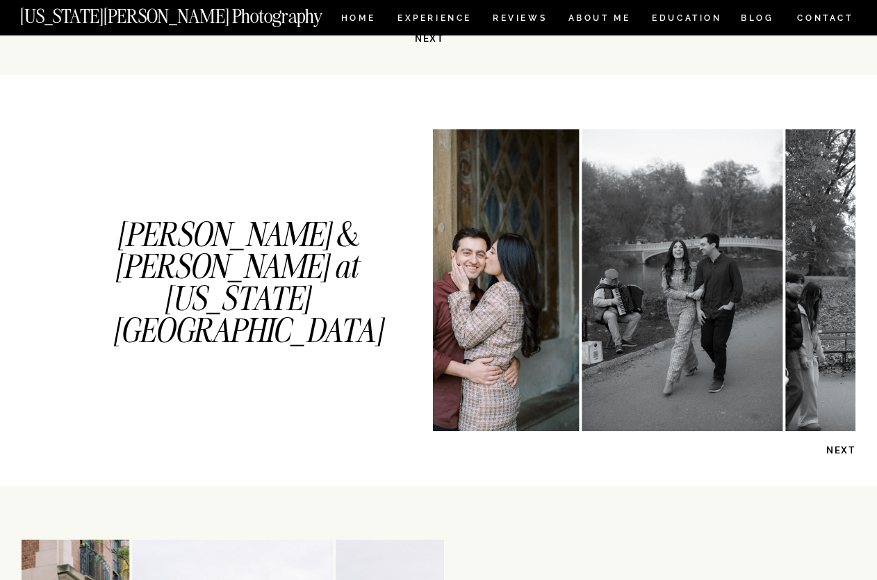
click at [842, 446] on p "NEXT" at bounding box center [820, 449] width 72 height 13
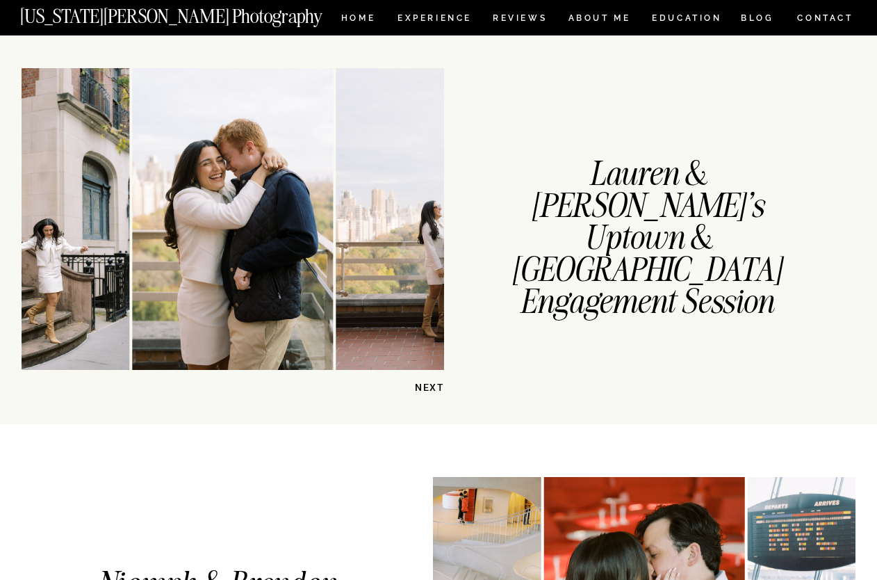
scroll to position [1152, 0]
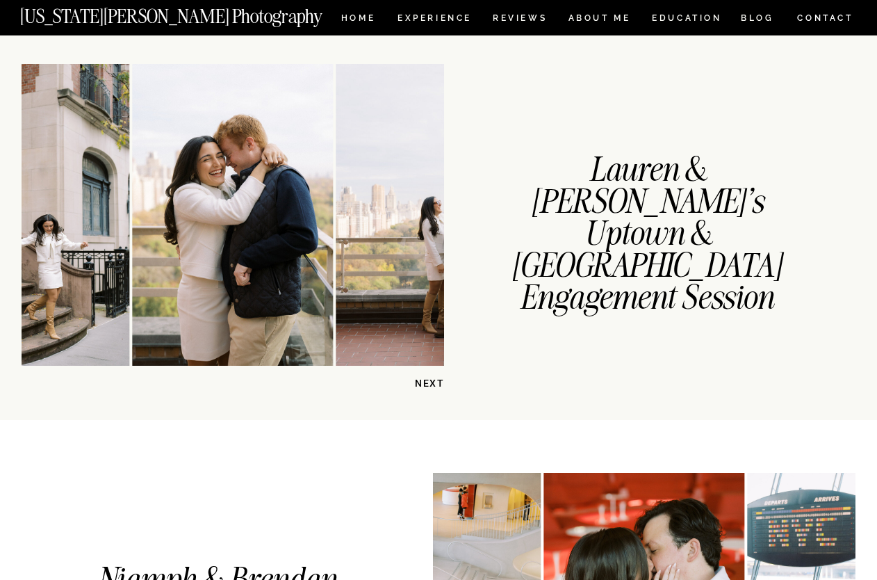
click at [420, 381] on p "NEXT" at bounding box center [409, 383] width 72 height 13
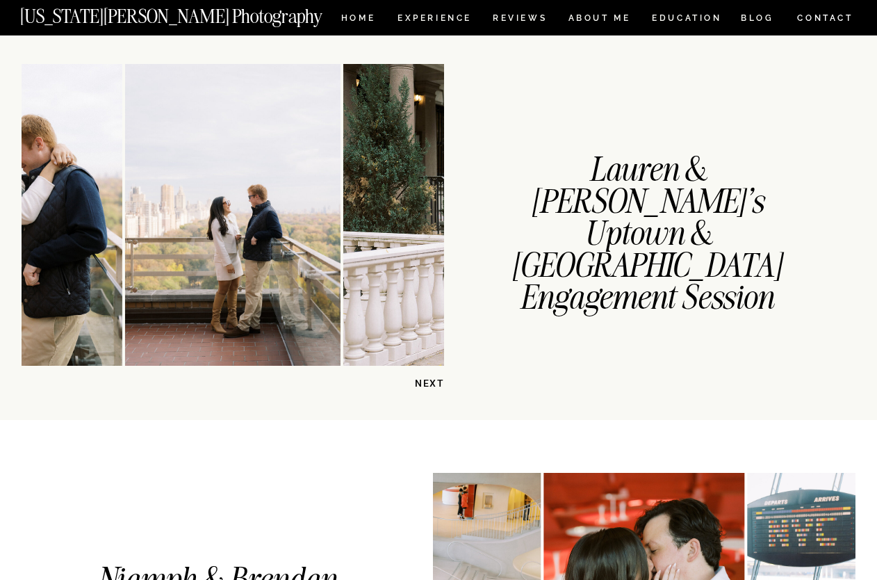
click at [420, 381] on p "NEXT" at bounding box center [409, 383] width 72 height 13
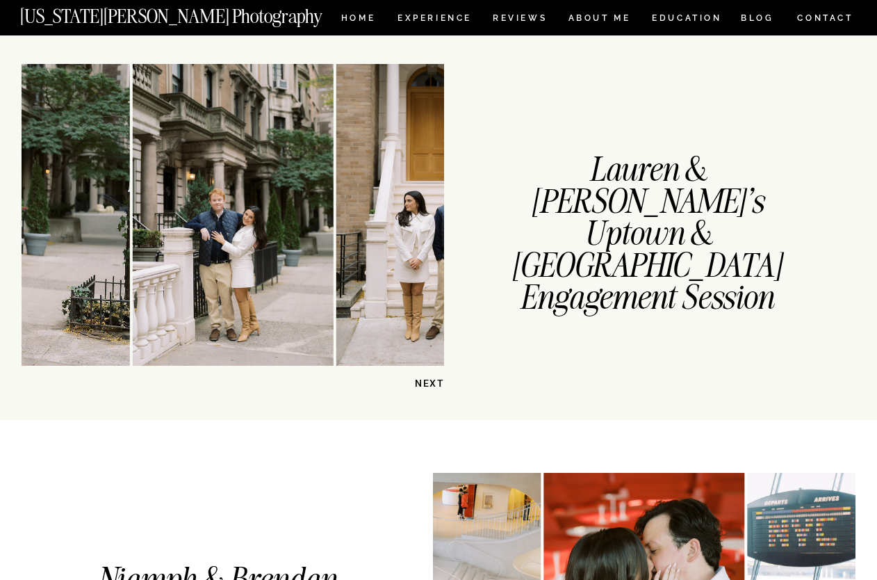
click at [420, 381] on p "NEXT" at bounding box center [409, 383] width 72 height 13
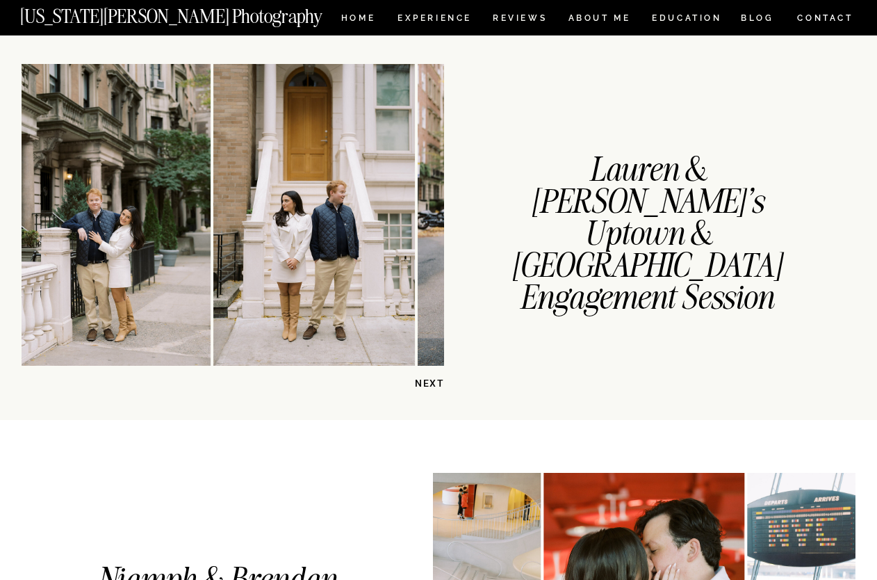
click at [420, 381] on p "NEXT" at bounding box center [409, 383] width 72 height 13
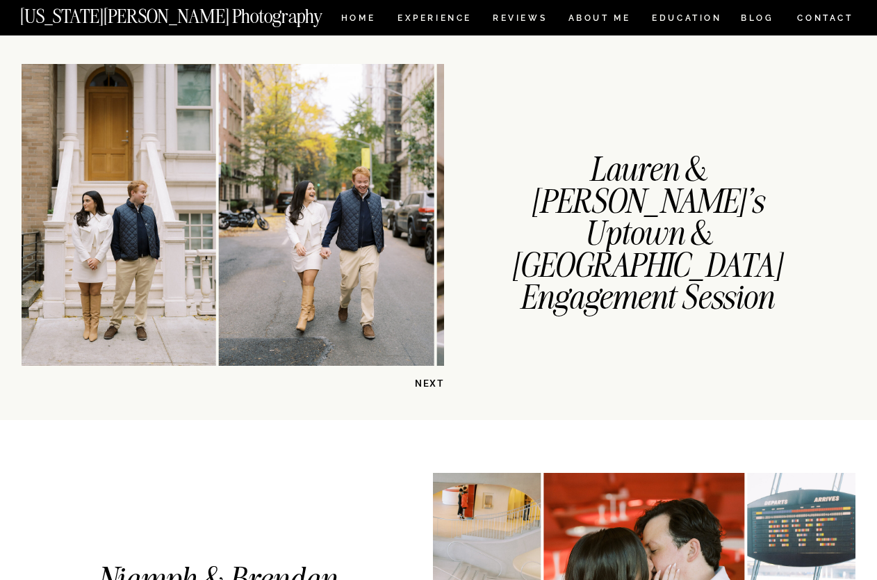
click at [420, 381] on p "NEXT" at bounding box center [409, 383] width 72 height 13
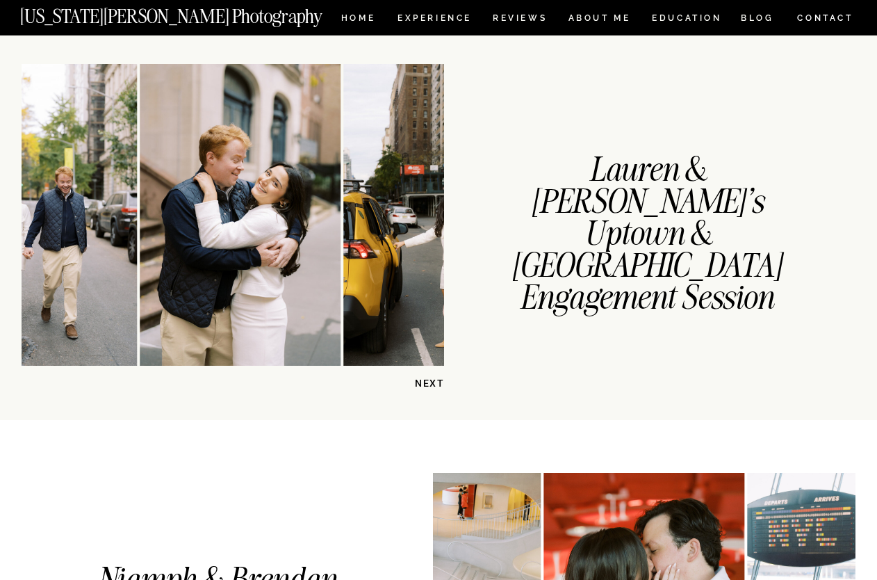
click at [420, 381] on p "NEXT" at bounding box center [409, 383] width 72 height 13
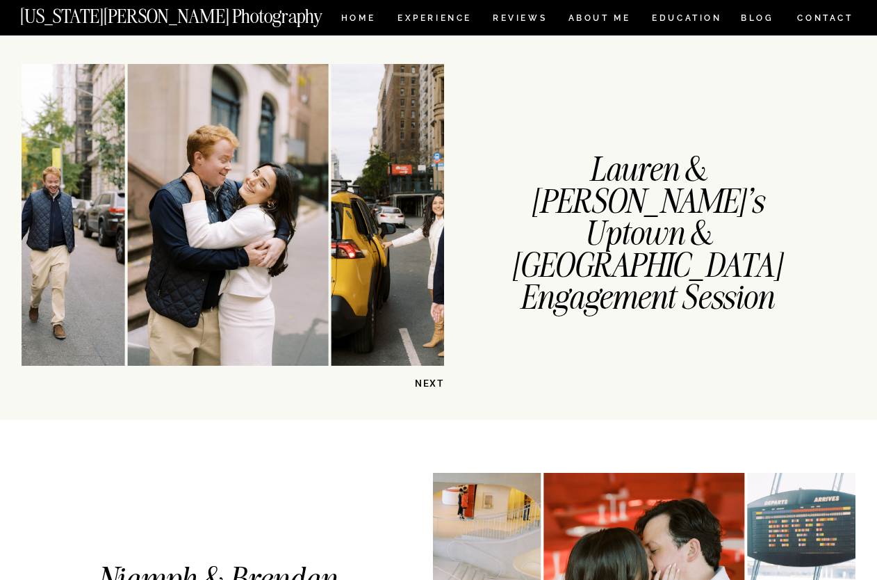
click at [420, 381] on p "NEXT" at bounding box center [409, 383] width 72 height 13
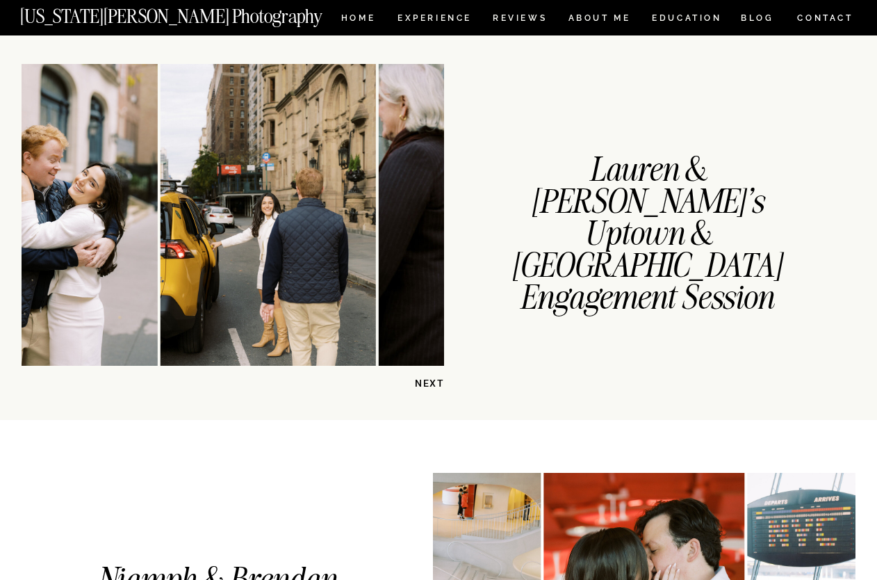
click at [420, 381] on p "NEXT" at bounding box center [409, 383] width 72 height 13
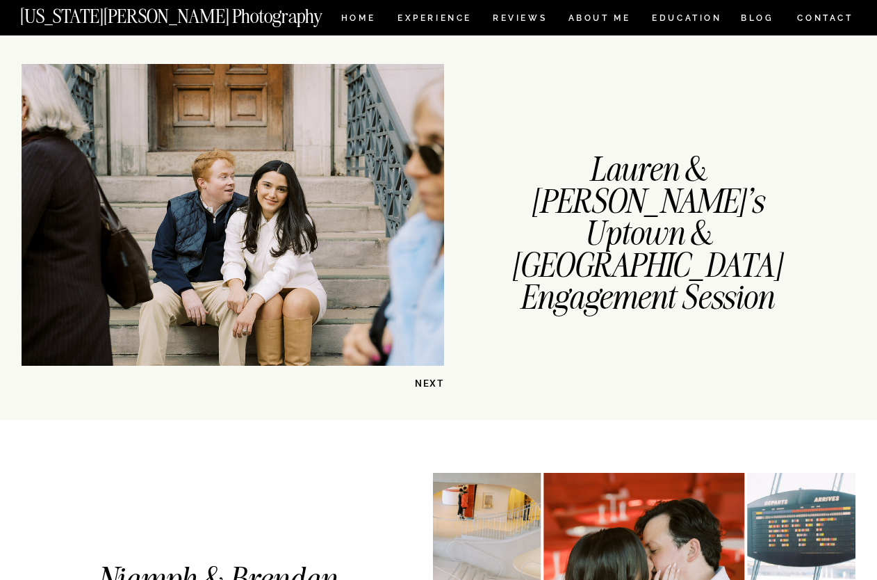
click at [420, 381] on p "NEXT" at bounding box center [409, 383] width 72 height 13
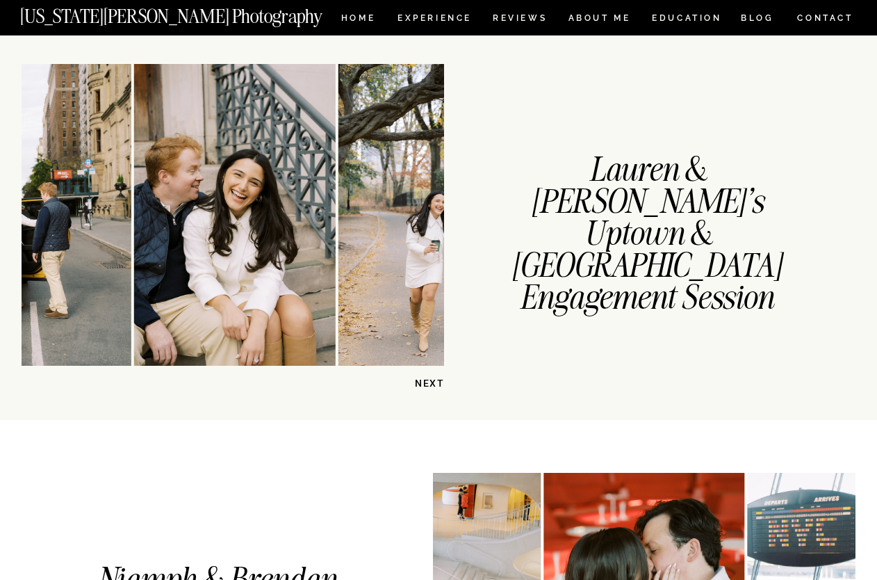
click at [419, 381] on p "NEXT" at bounding box center [409, 383] width 72 height 13
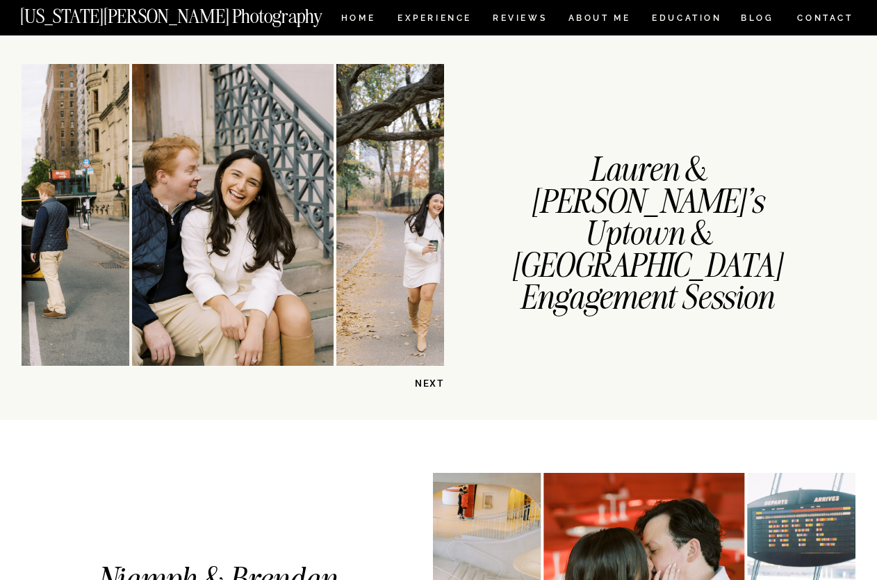
click at [419, 381] on p "NEXT" at bounding box center [409, 383] width 72 height 13
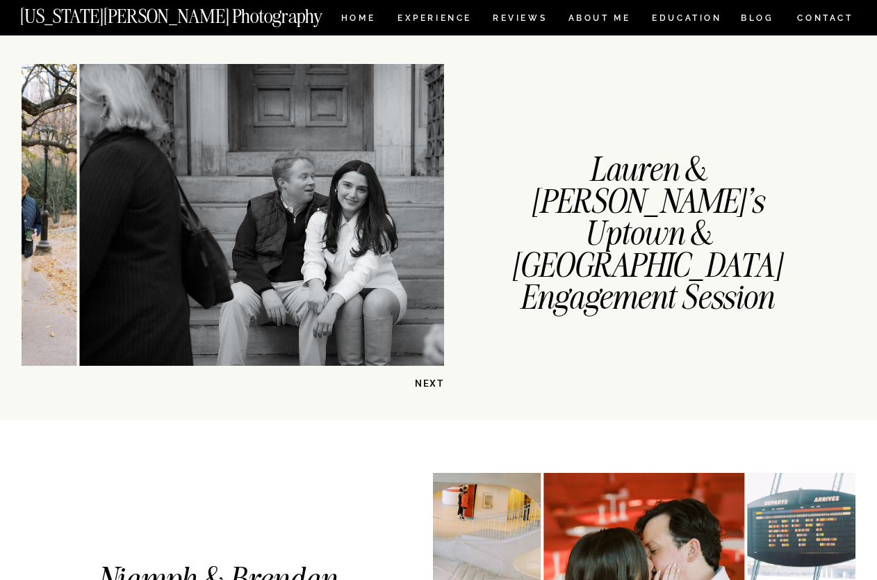
click at [419, 381] on p "NEXT" at bounding box center [409, 383] width 72 height 13
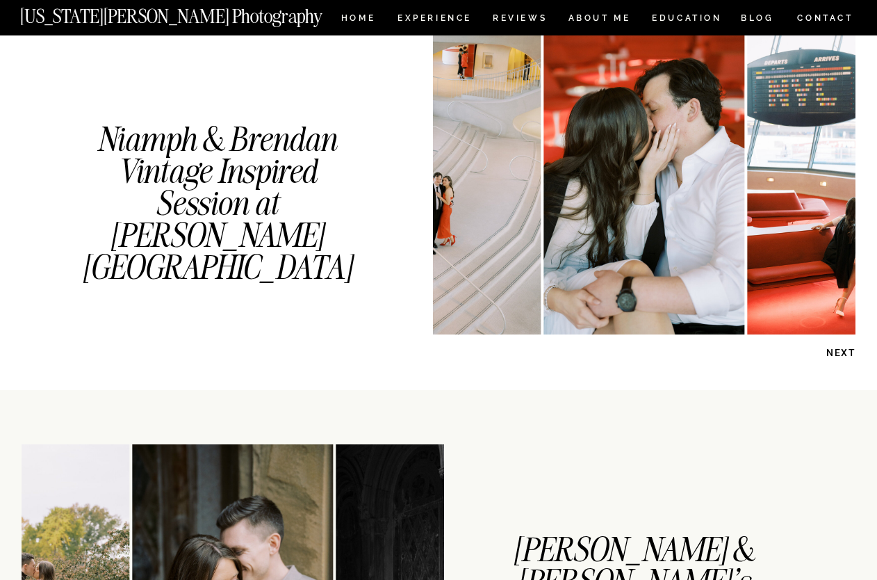
scroll to position [1592, 0]
click at [836, 350] on p "NEXT" at bounding box center [820, 352] width 72 height 13
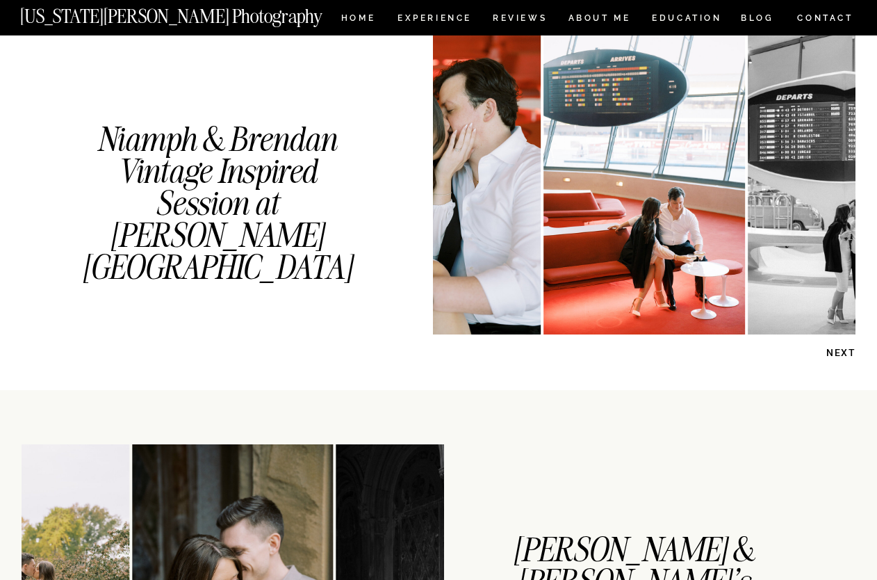
click at [836, 350] on p "NEXT" at bounding box center [820, 352] width 72 height 13
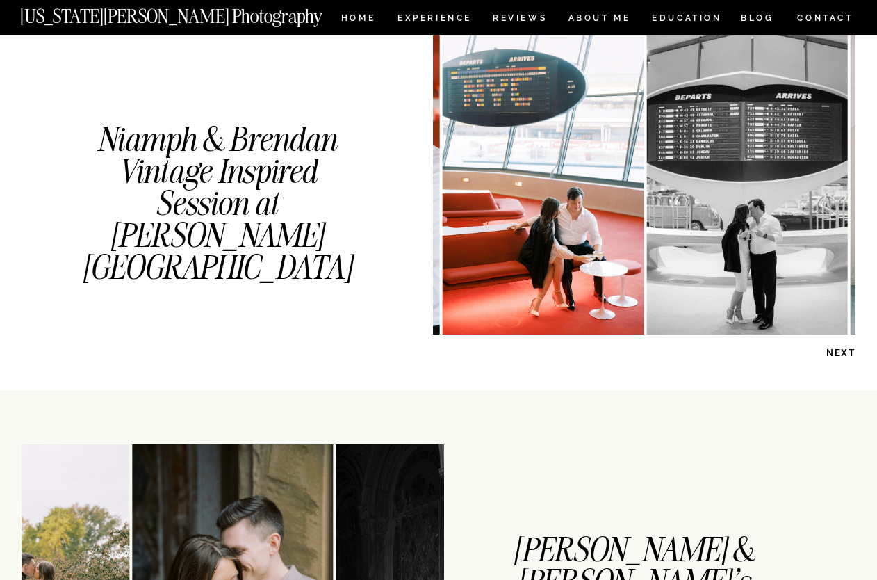
click at [836, 350] on p "NEXT" at bounding box center [820, 352] width 72 height 13
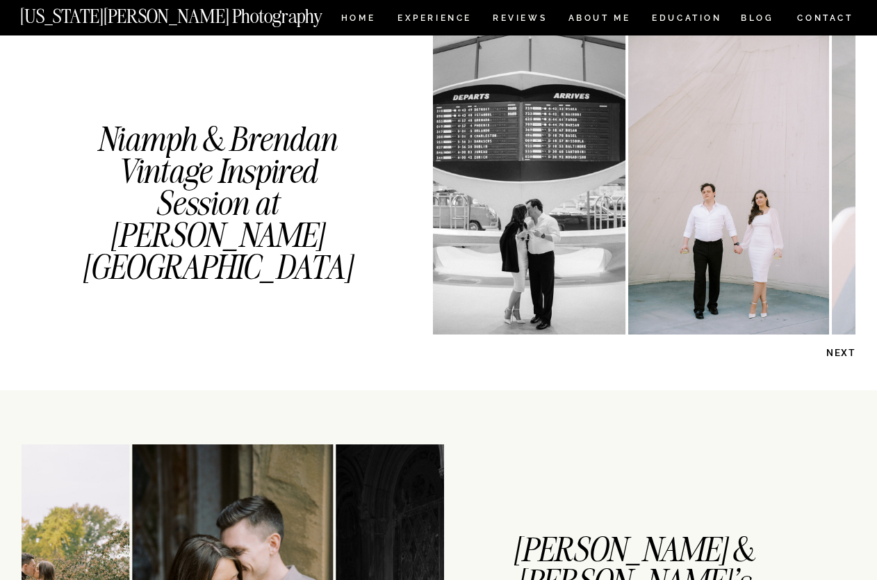
click at [836, 350] on p "NEXT" at bounding box center [820, 352] width 72 height 13
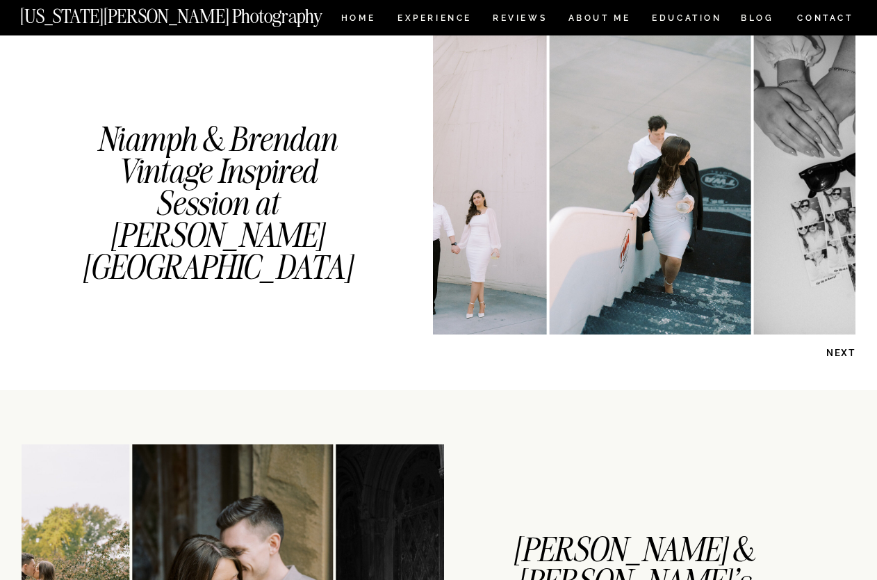
click at [836, 350] on p "NEXT" at bounding box center [820, 352] width 72 height 13
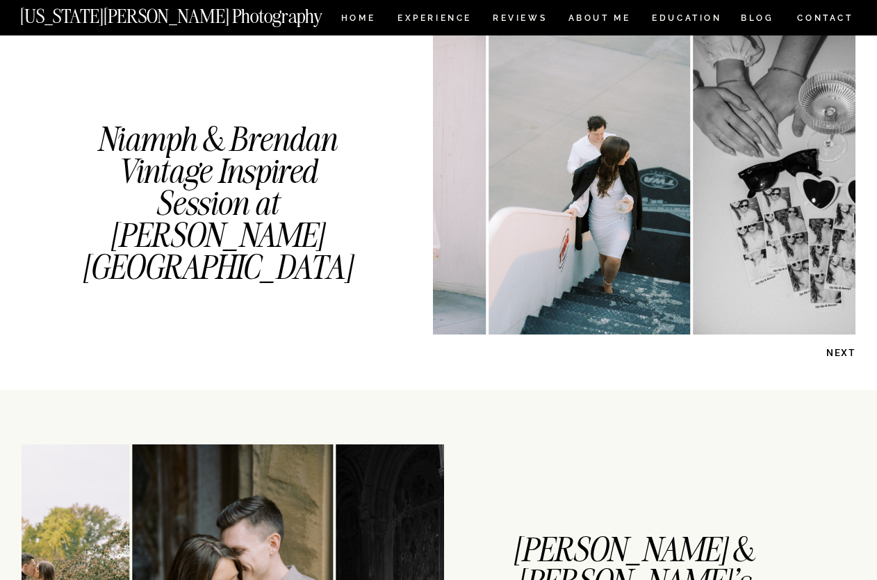
click at [836, 350] on p "NEXT" at bounding box center [820, 352] width 72 height 13
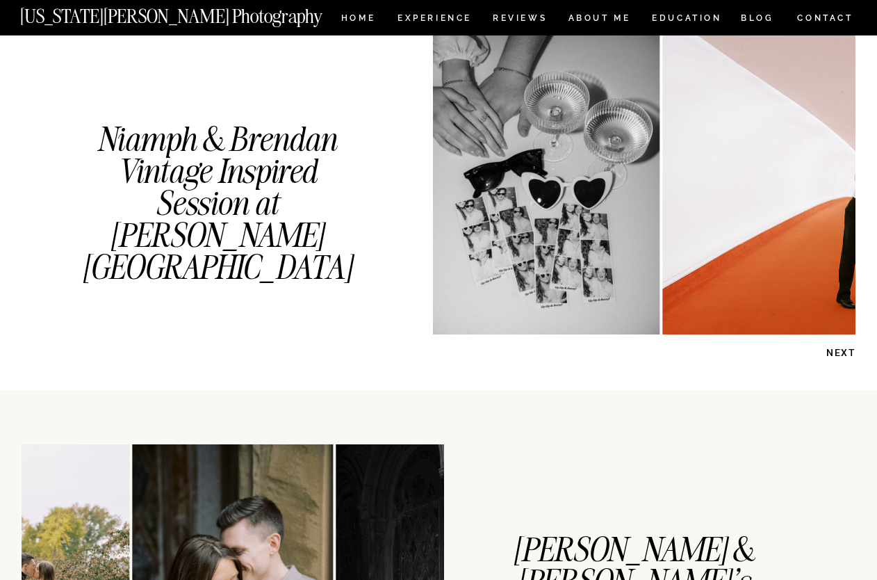
click at [836, 350] on p "NEXT" at bounding box center [820, 352] width 72 height 13
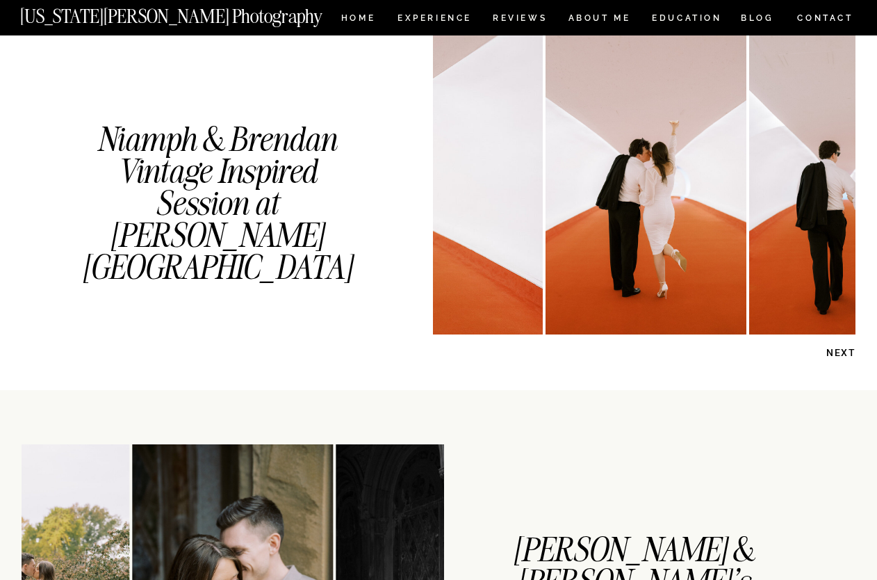
click at [836, 350] on p "NEXT" at bounding box center [820, 352] width 72 height 13
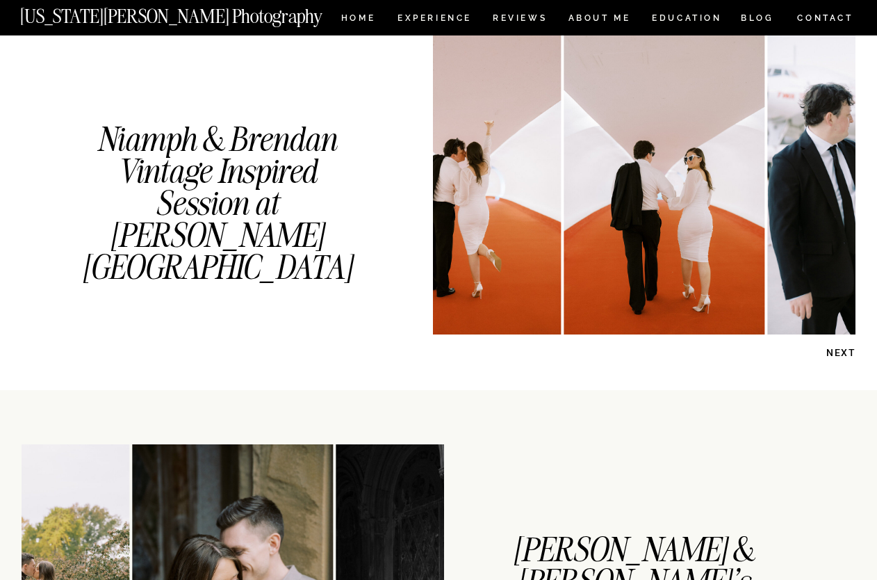
click at [836, 350] on p "NEXT" at bounding box center [820, 352] width 72 height 13
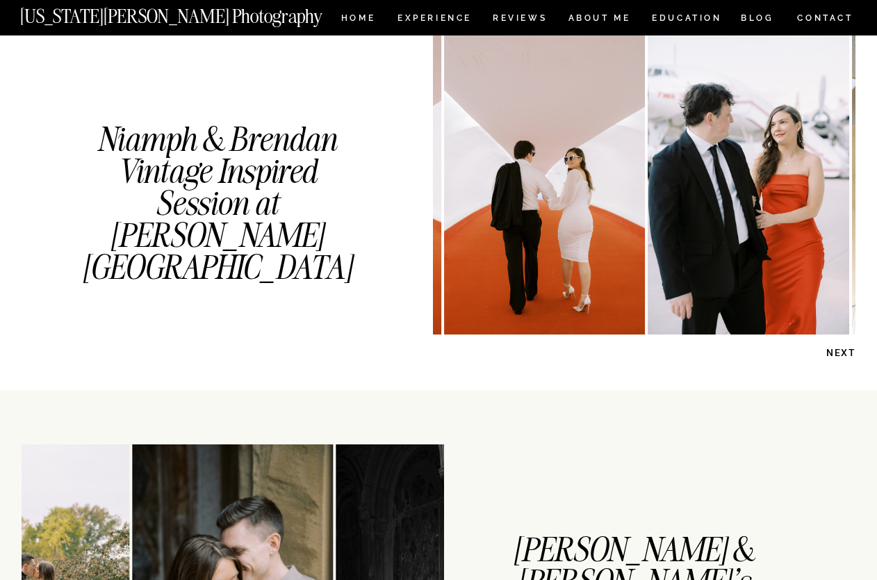
click at [836, 350] on p "NEXT" at bounding box center [820, 352] width 72 height 13
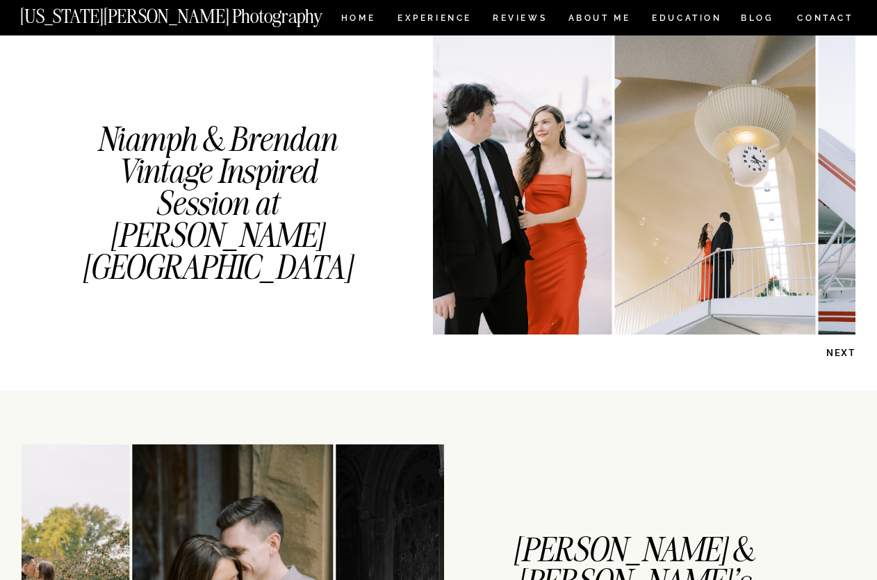
click at [836, 350] on p "NEXT" at bounding box center [820, 352] width 72 height 13
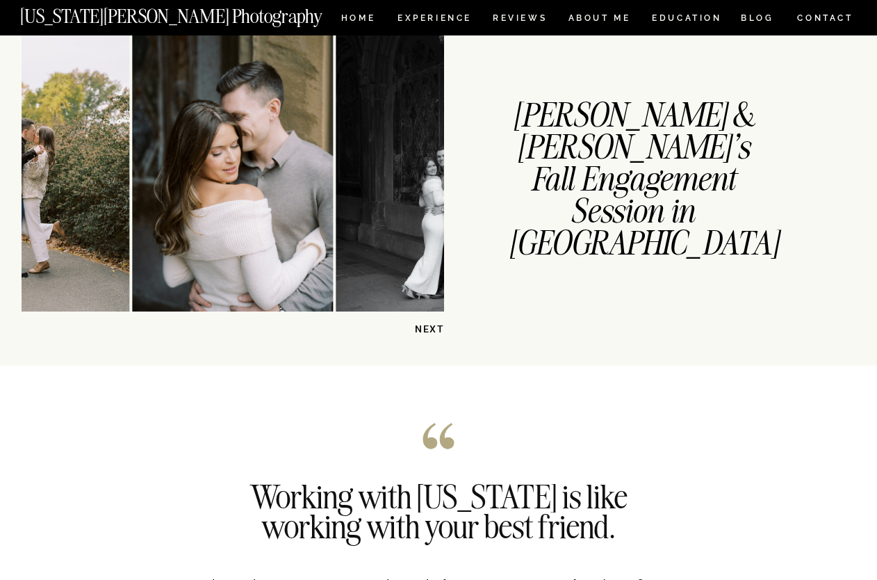
scroll to position [2073, 0]
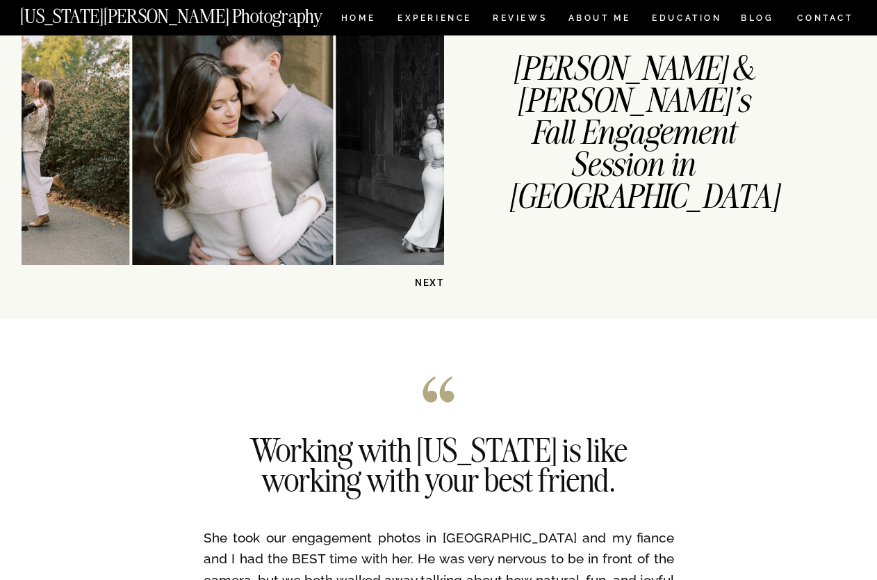
click at [428, 285] on p "NEXT" at bounding box center [409, 282] width 72 height 13
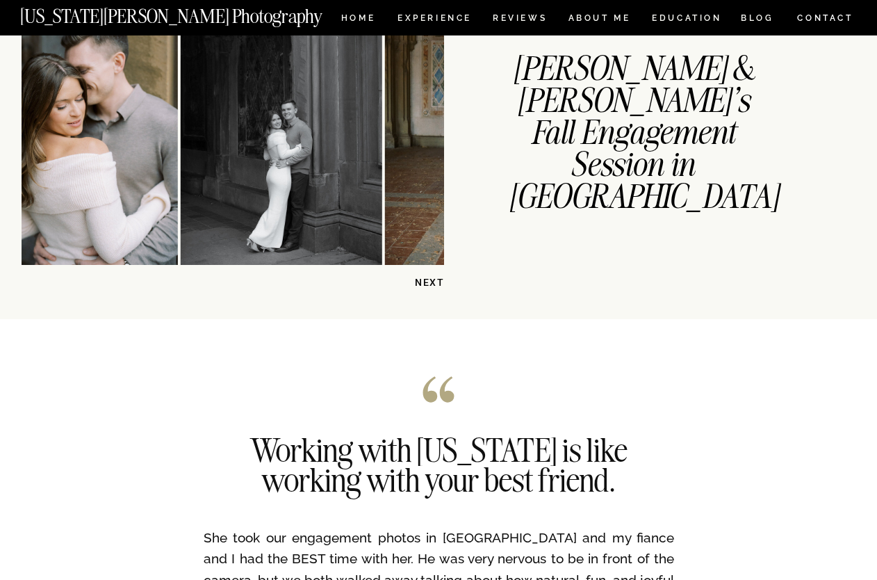
click at [428, 285] on p "NEXT" at bounding box center [409, 282] width 72 height 13
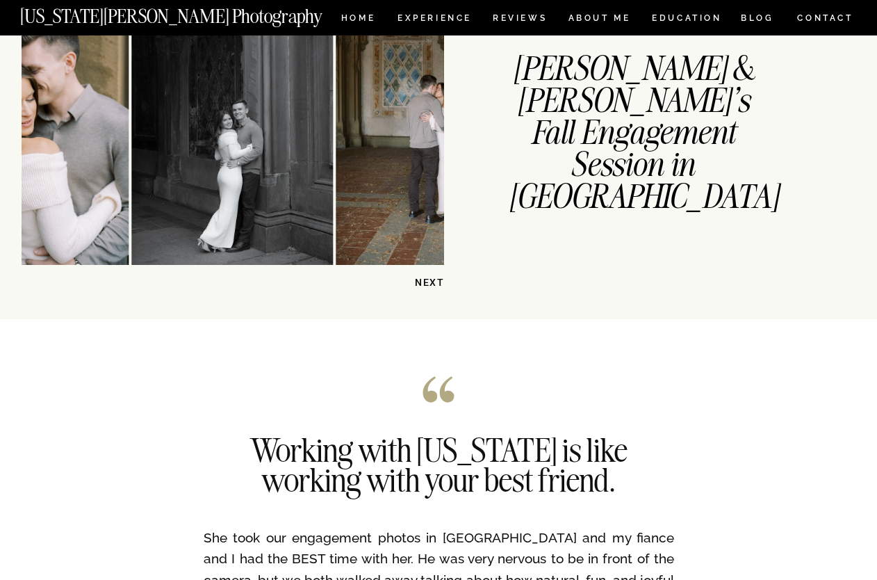
click at [428, 285] on p "NEXT" at bounding box center [409, 282] width 72 height 13
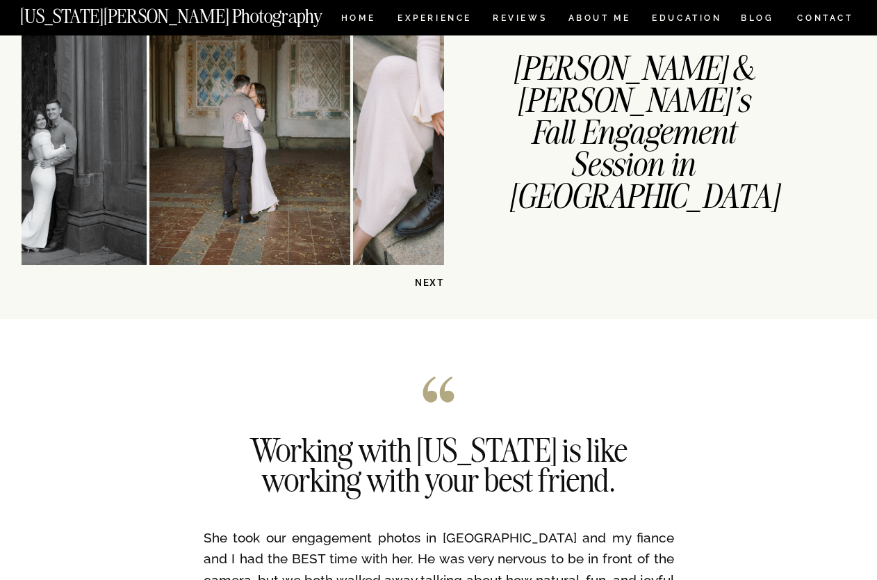
click at [428, 285] on p "NEXT" at bounding box center [409, 282] width 72 height 13
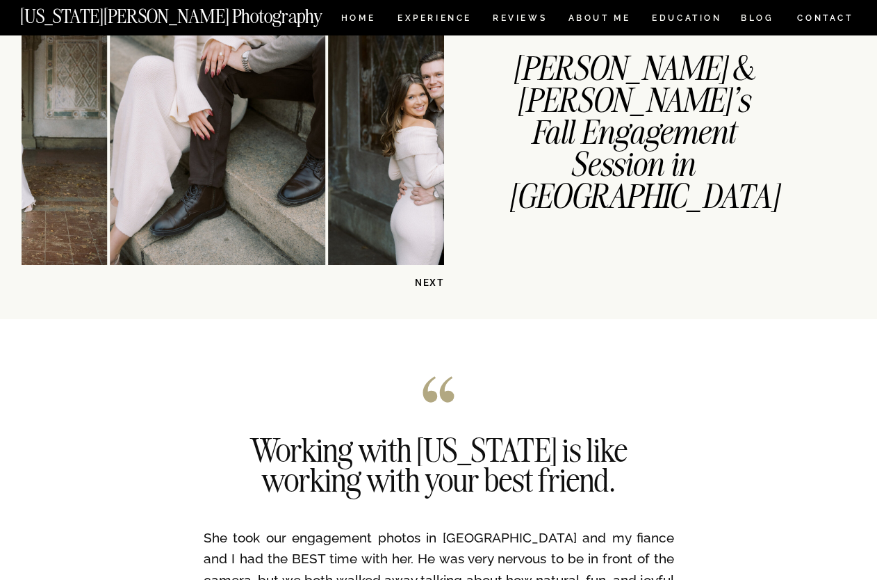
click at [428, 285] on p "NEXT" at bounding box center [409, 282] width 72 height 13
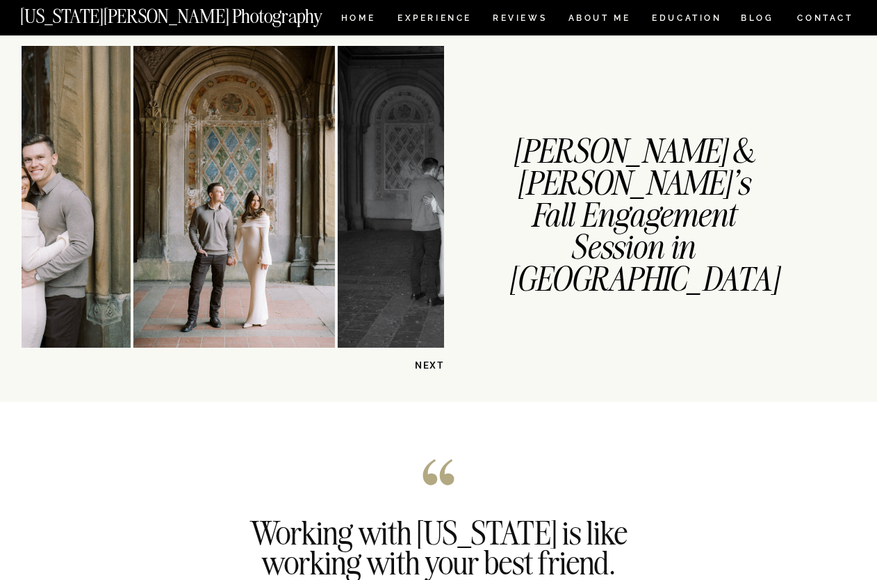
scroll to position [1977, 0]
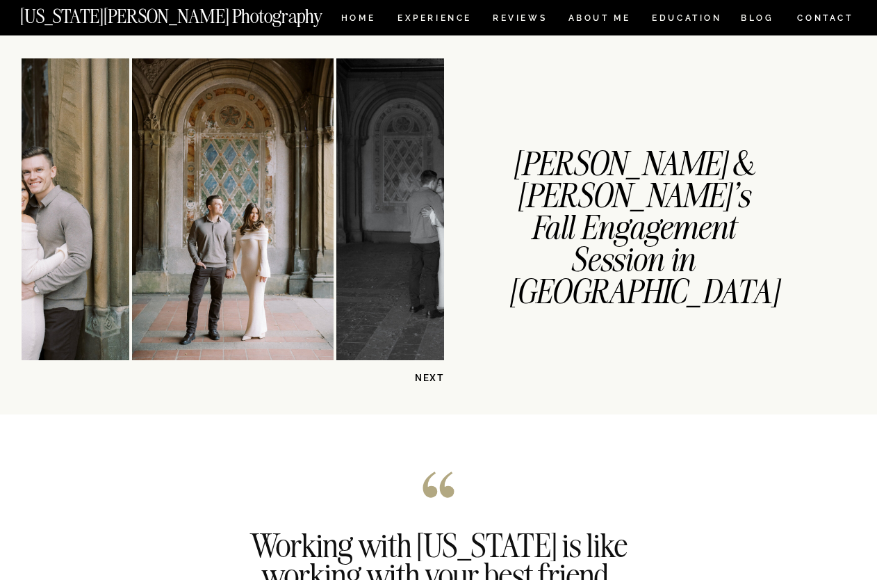
click at [434, 377] on p "NEXT" at bounding box center [409, 377] width 72 height 13
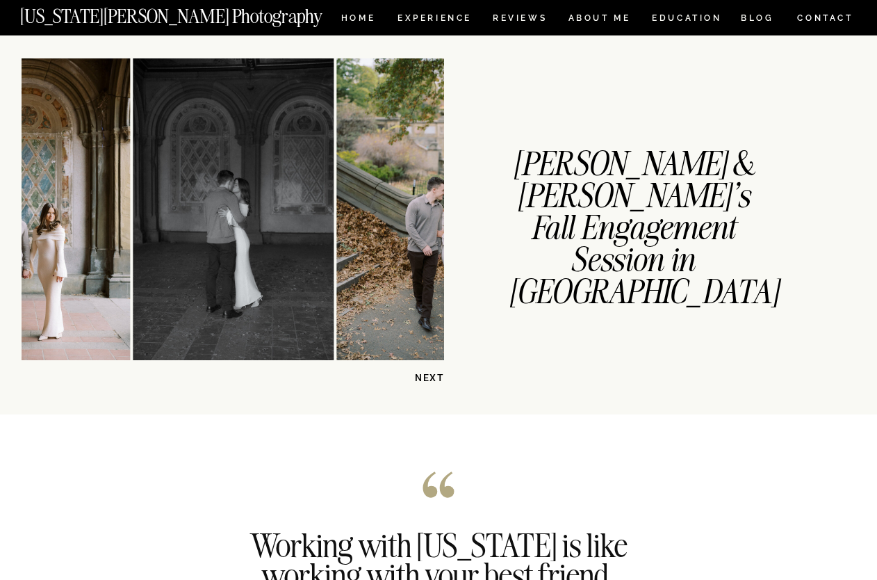
click at [435, 377] on p "NEXT" at bounding box center [409, 377] width 72 height 13
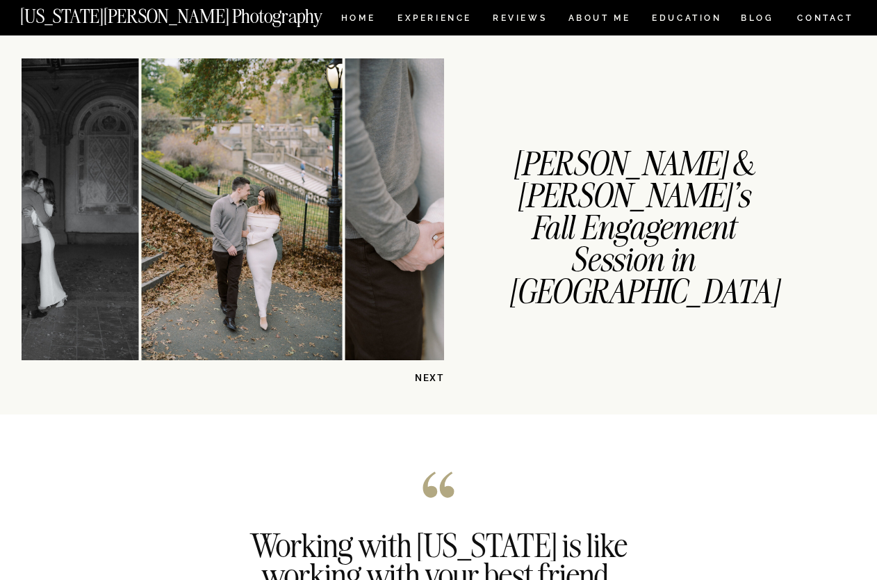
click at [435, 377] on p "NEXT" at bounding box center [409, 377] width 72 height 13
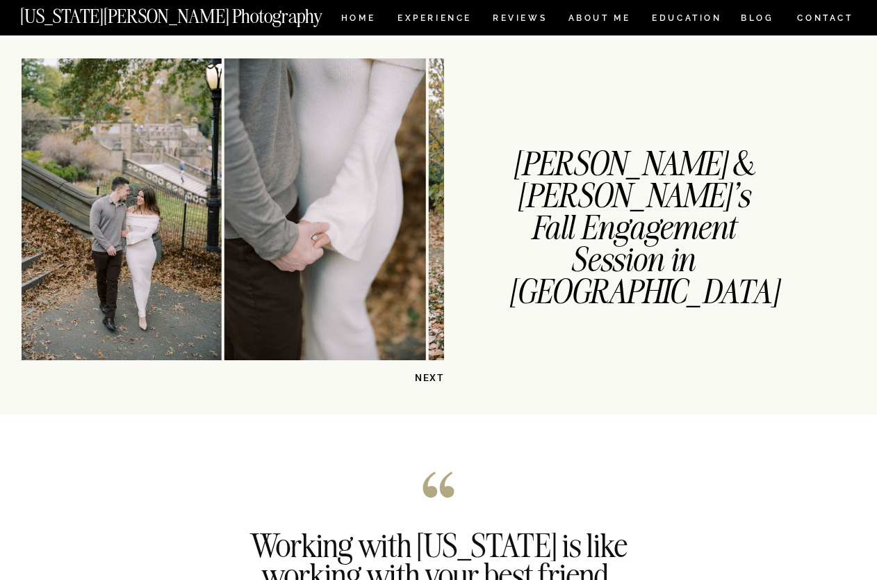
click at [435, 377] on p "NEXT" at bounding box center [409, 377] width 72 height 13
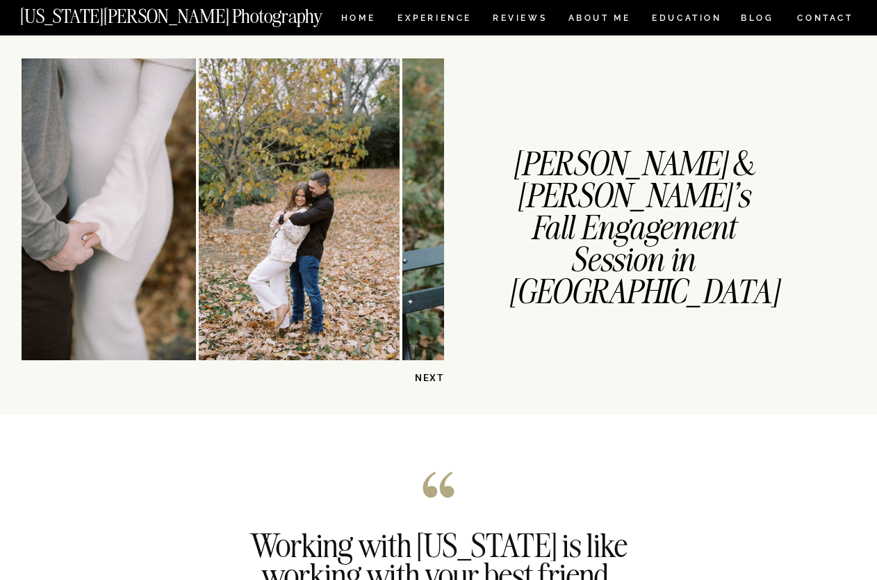
click at [435, 377] on p "NEXT" at bounding box center [409, 377] width 72 height 13
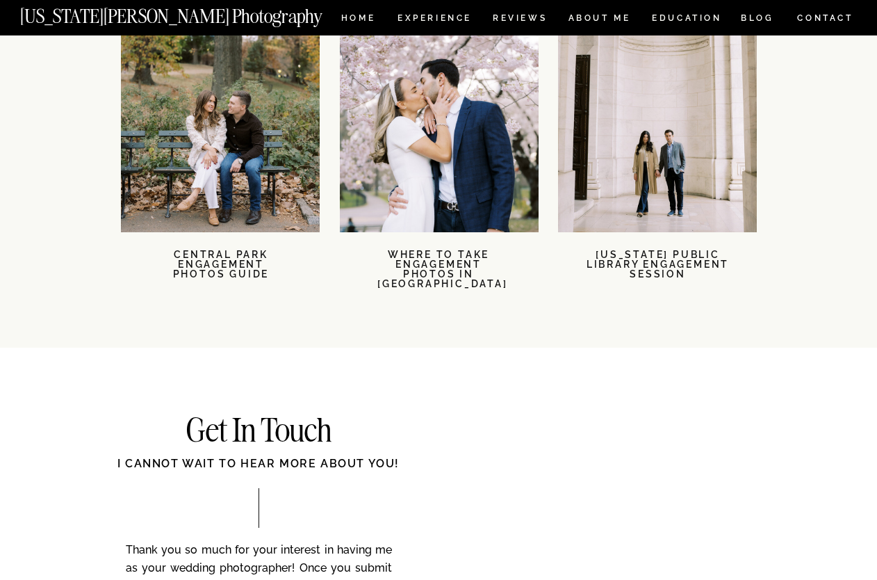
scroll to position [3091, 0]
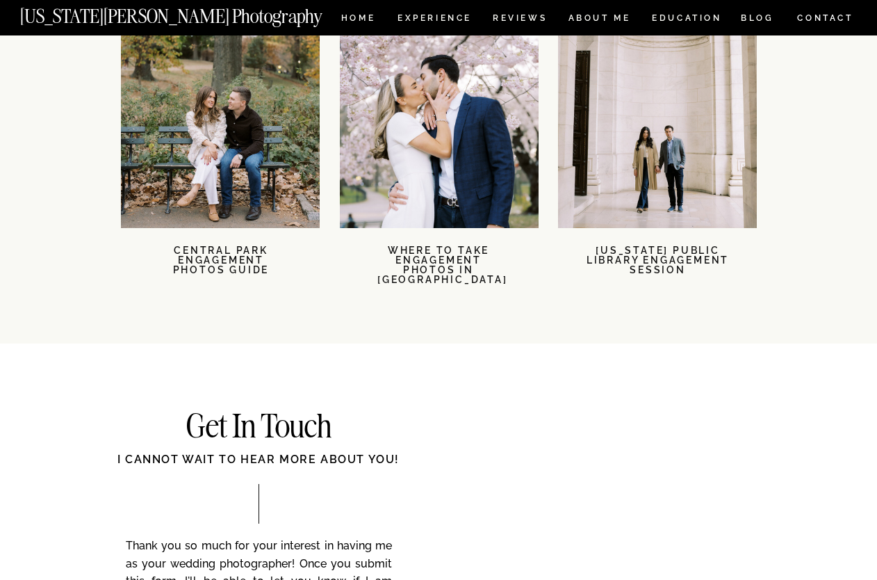
click at [464, 155] on div at bounding box center [439, 128] width 199 height 199
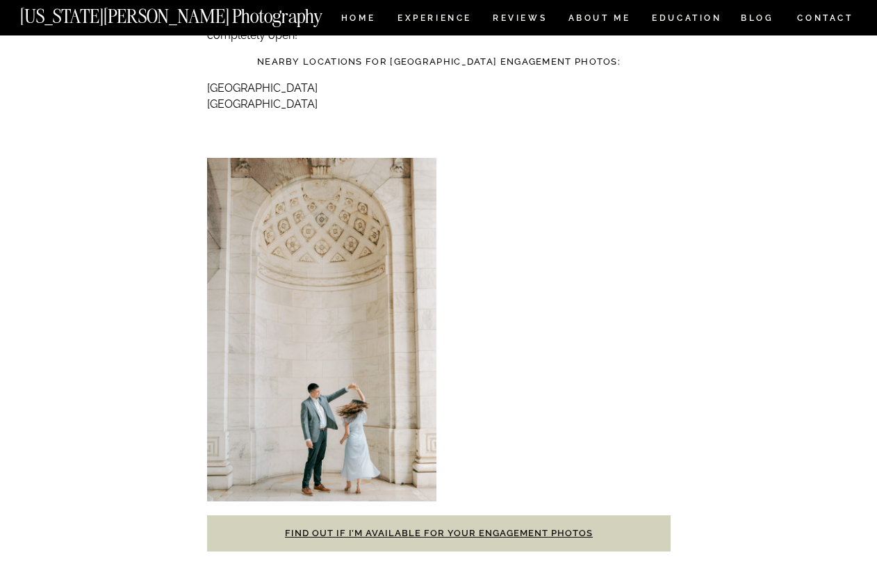
scroll to position [4142, 0]
